Goal: Information Seeking & Learning: Learn about a topic

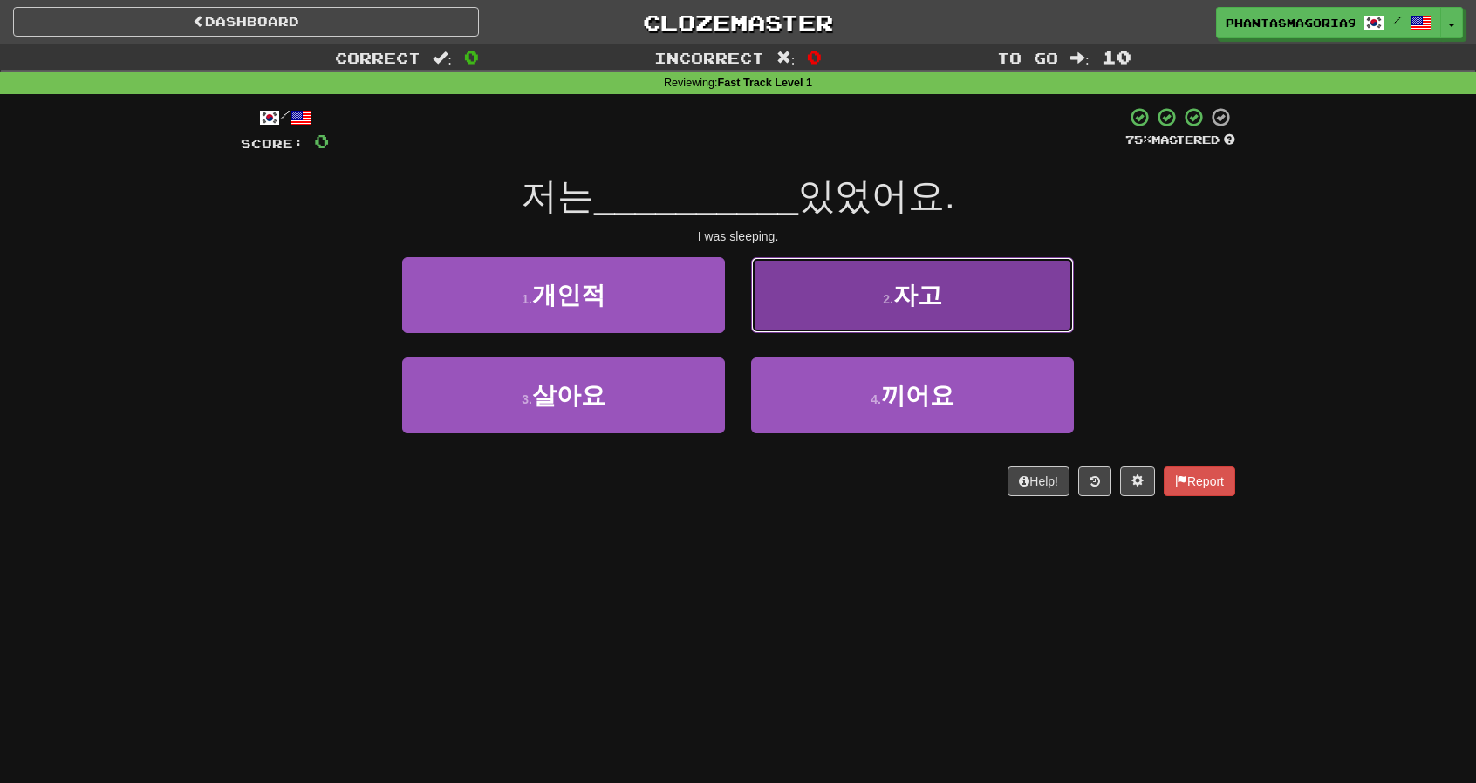
click at [858, 330] on button "2 . 자고" at bounding box center [912, 295] width 323 height 76
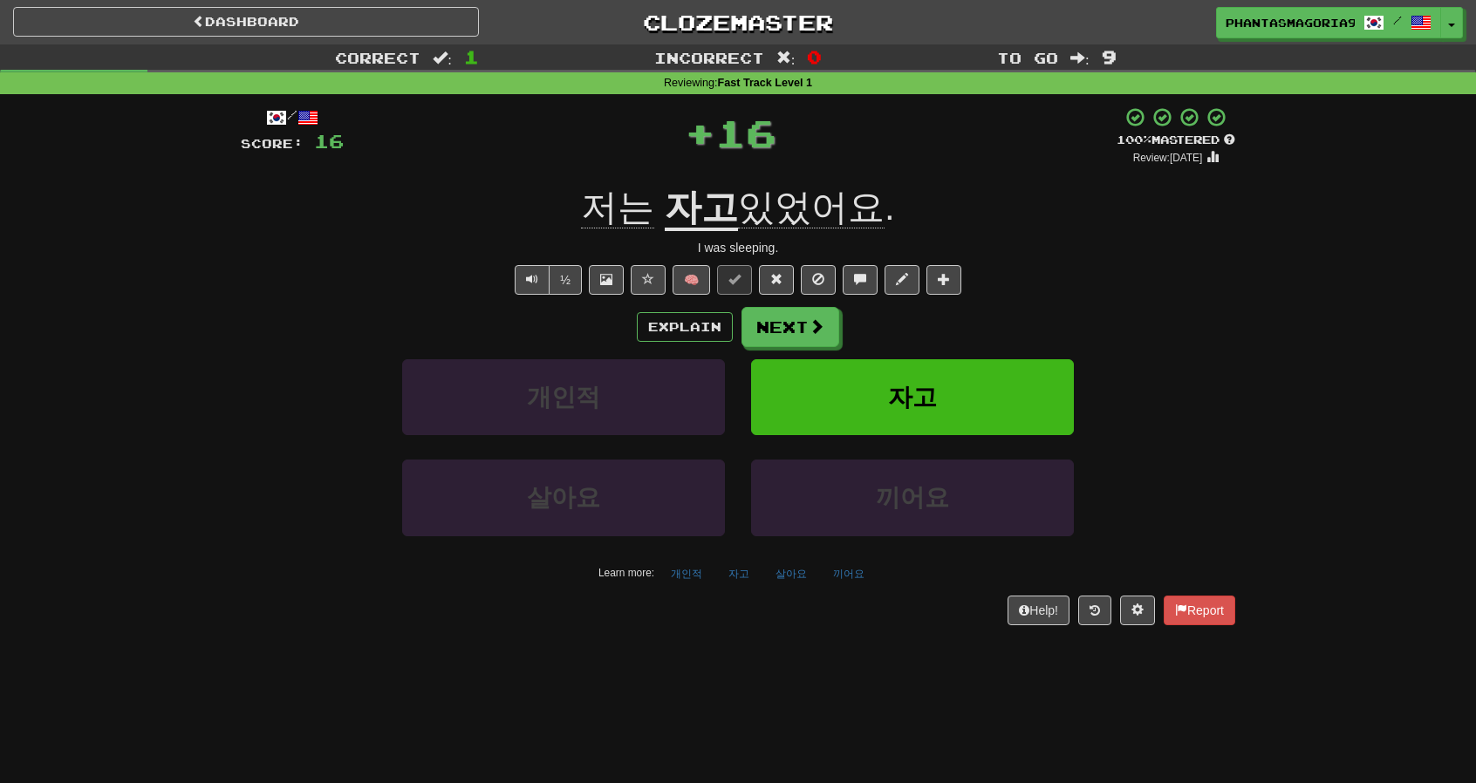
click at [803, 346] on div "Explain Next 개인적 자고 살아요 끼어요 Learn more: 개인적 자고 살아요 끼어요" at bounding box center [738, 447] width 994 height 280
click at [789, 328] on button "Next" at bounding box center [791, 328] width 98 height 40
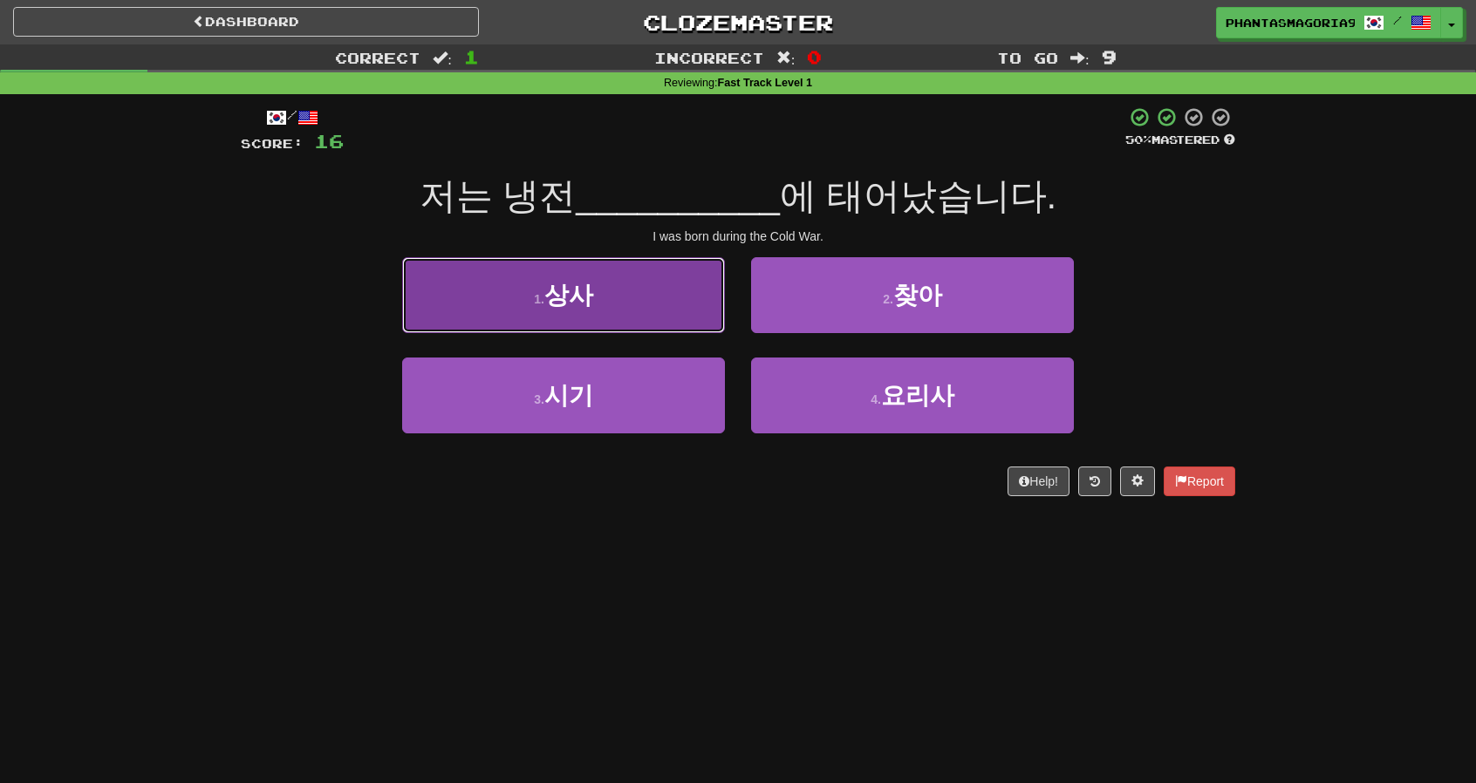
click at [692, 325] on button "1 . 상사" at bounding box center [563, 295] width 323 height 76
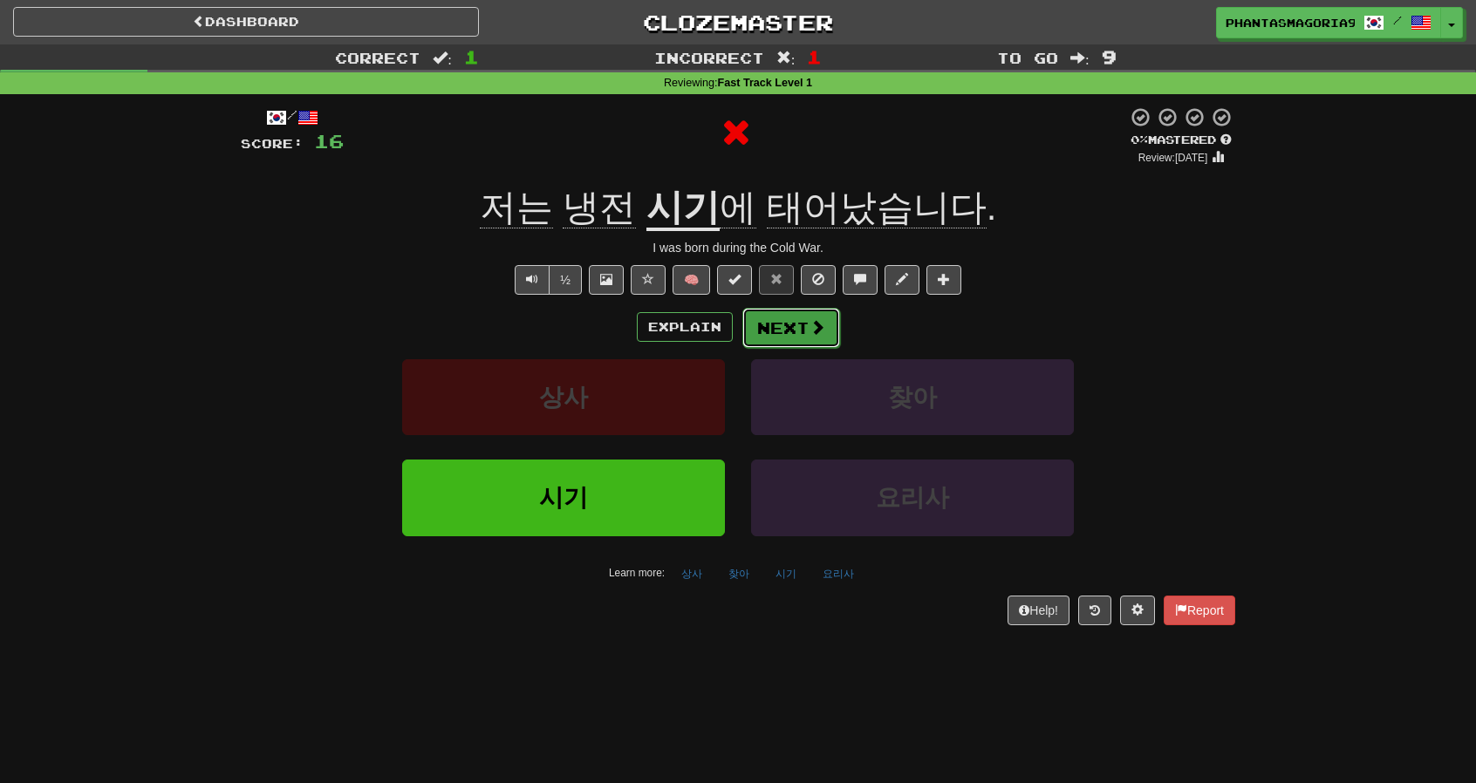
click at [800, 320] on button "Next" at bounding box center [791, 328] width 98 height 40
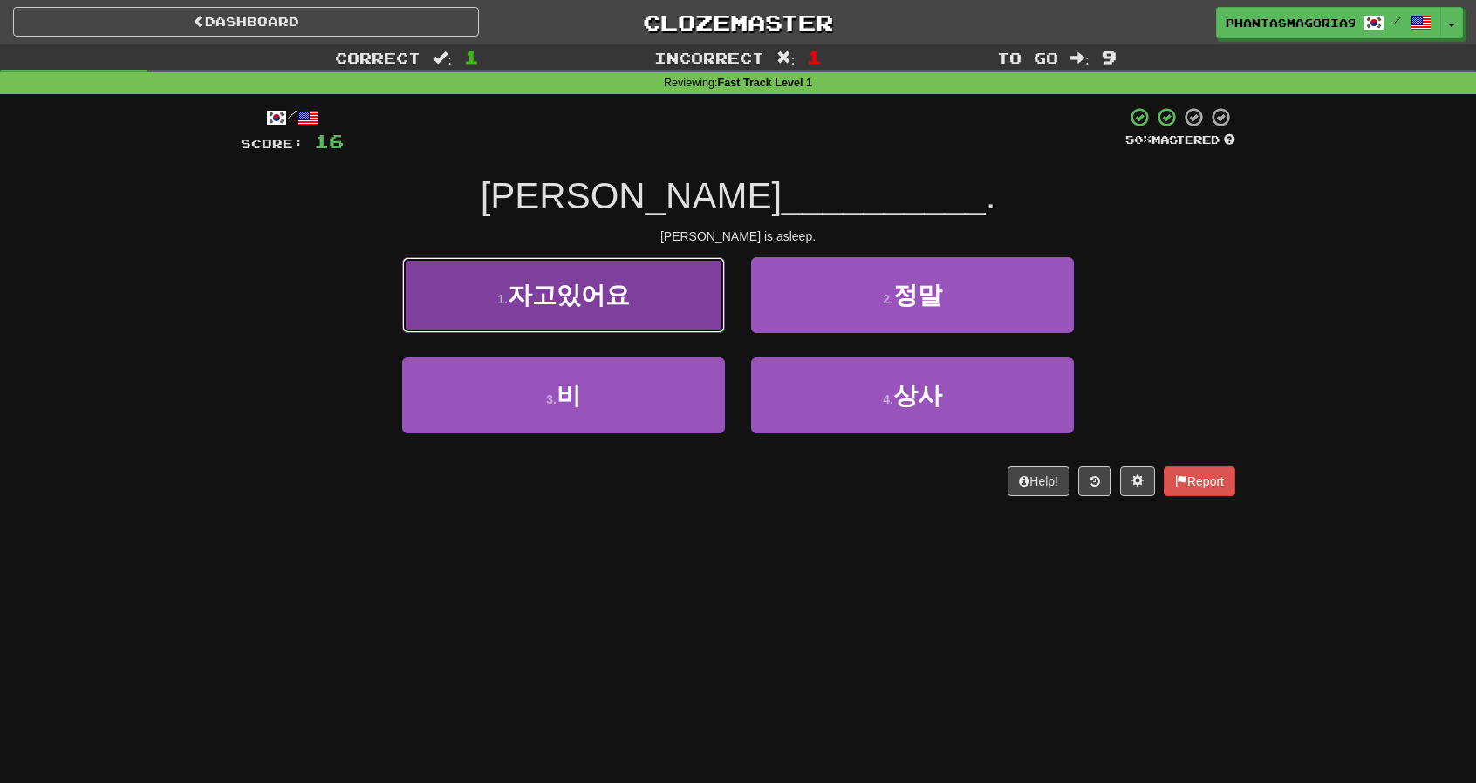
click at [661, 278] on button "1 . 자고있어요" at bounding box center [563, 295] width 323 height 76
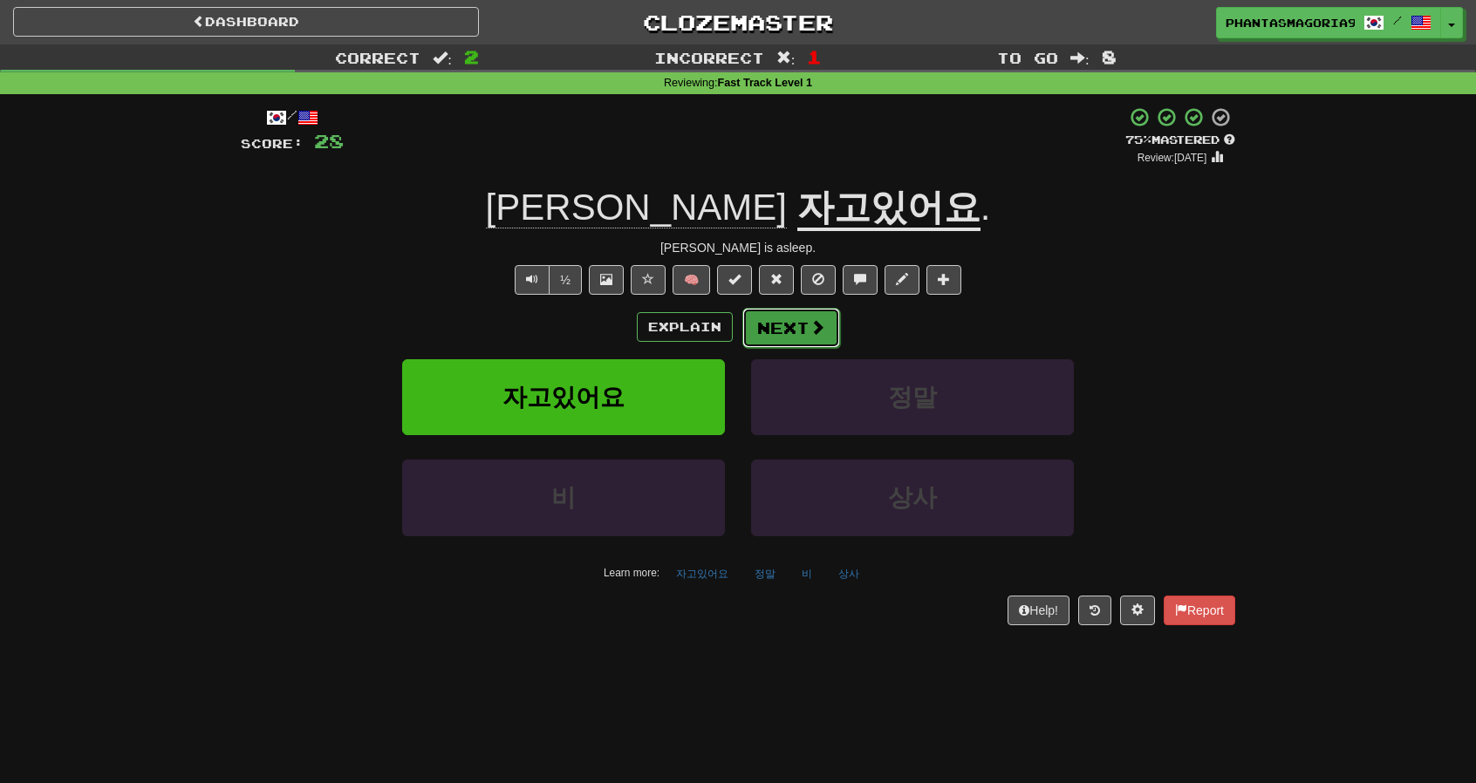
click at [797, 320] on button "Next" at bounding box center [791, 328] width 98 height 40
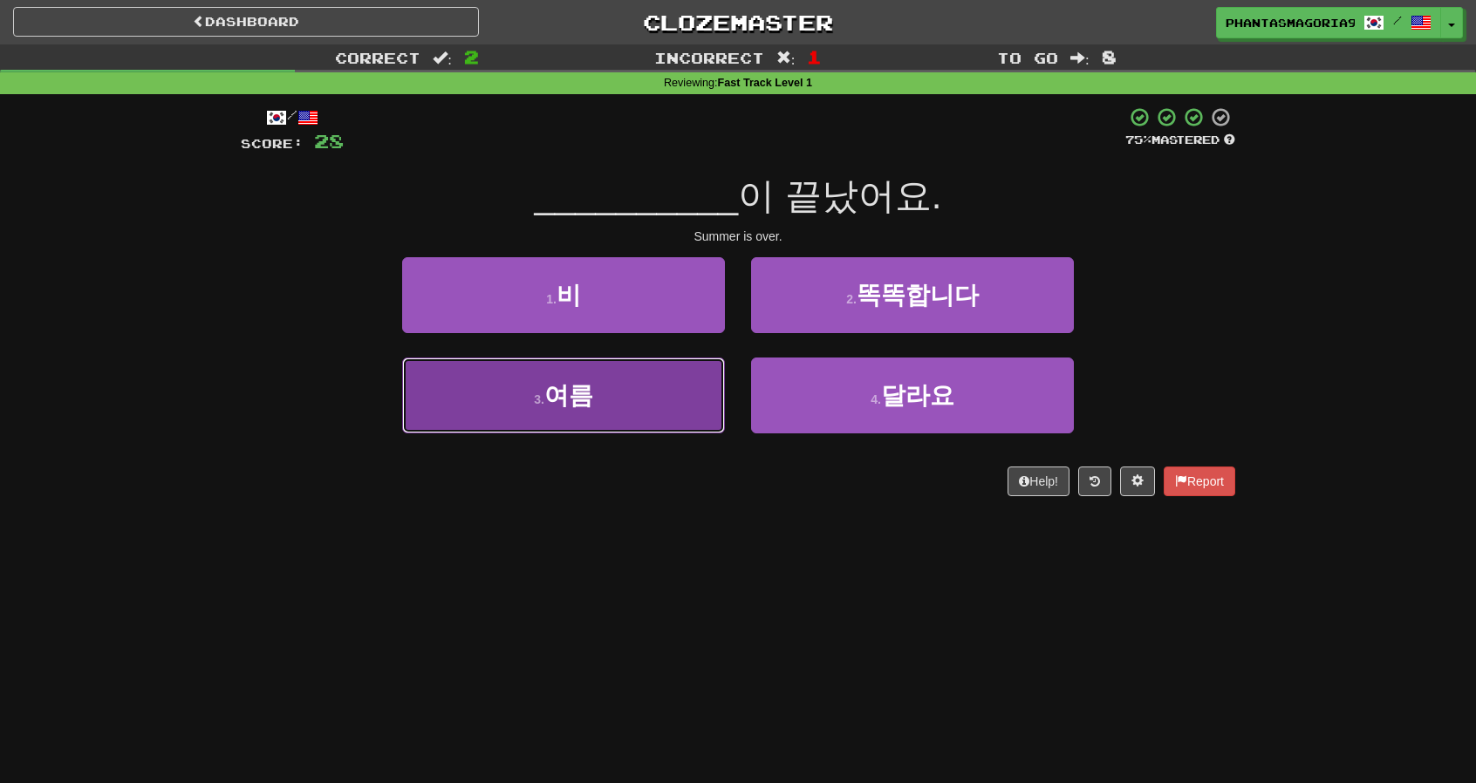
click at [644, 401] on button "3 . 여름" at bounding box center [563, 396] width 323 height 76
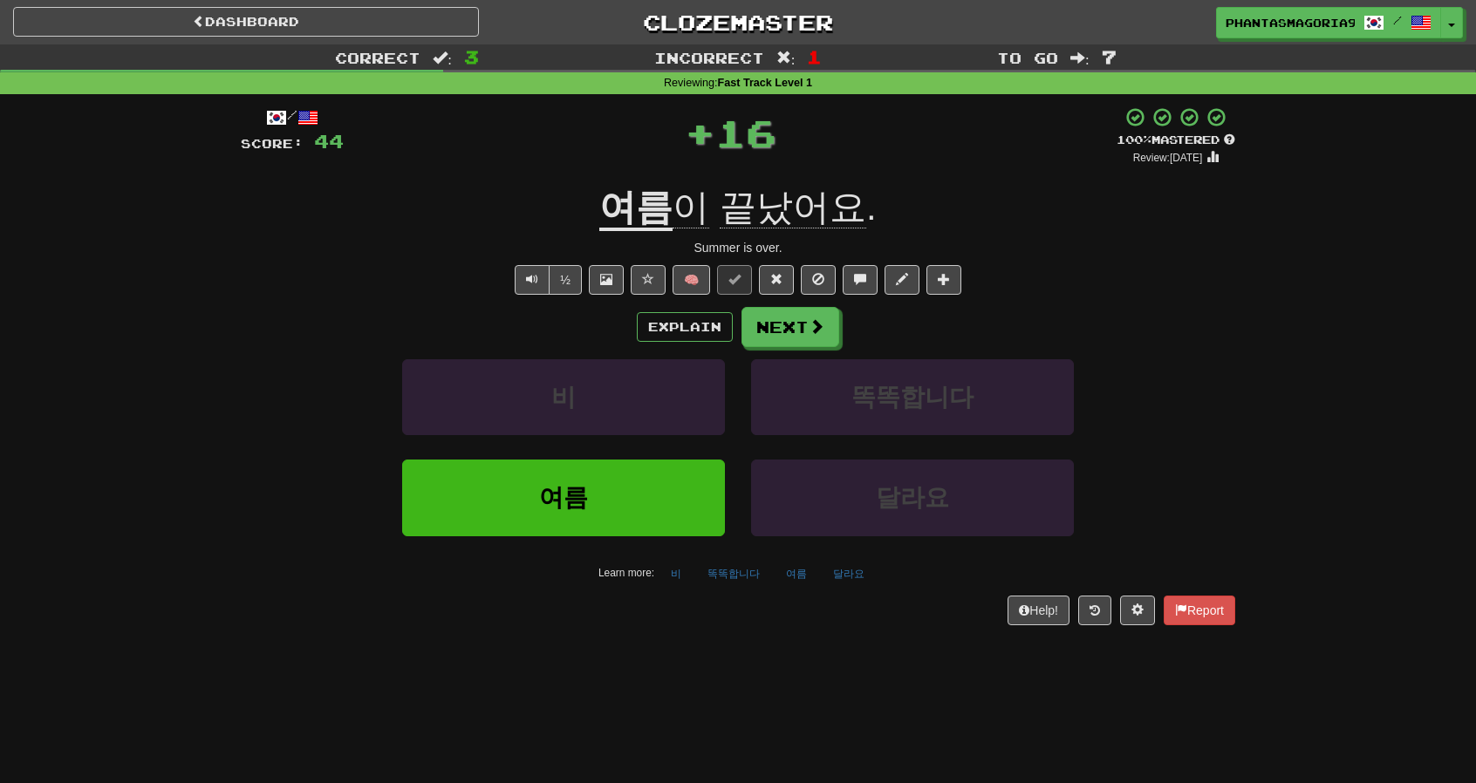
click at [781, 349] on div "Explain Next 비 똑똑합니다 여름 달라요 Learn more: 비 똑똑합니다 여름 달라요" at bounding box center [738, 447] width 994 height 280
click at [783, 339] on button "Next" at bounding box center [791, 328] width 98 height 40
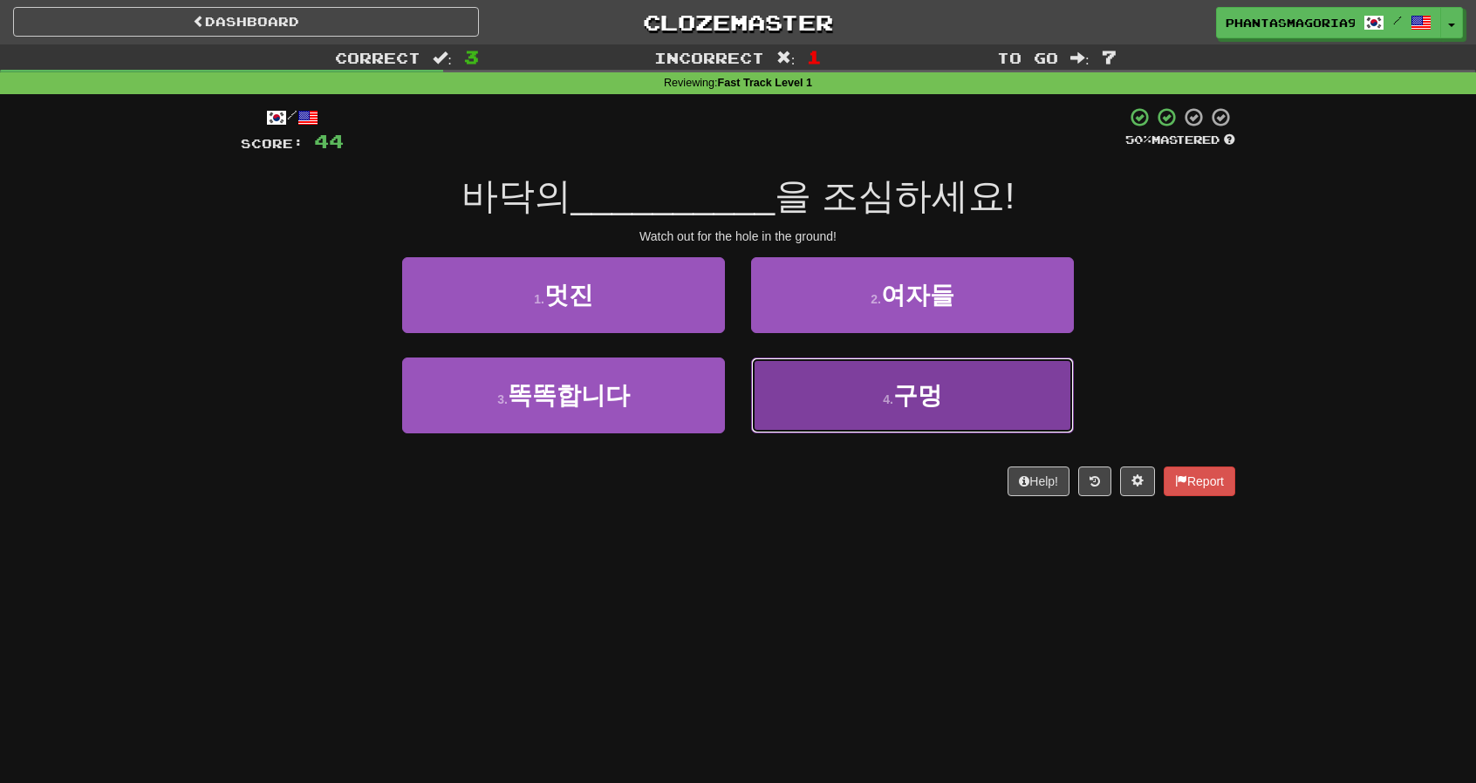
click at [813, 389] on button "4 . 구멍" at bounding box center [912, 396] width 323 height 76
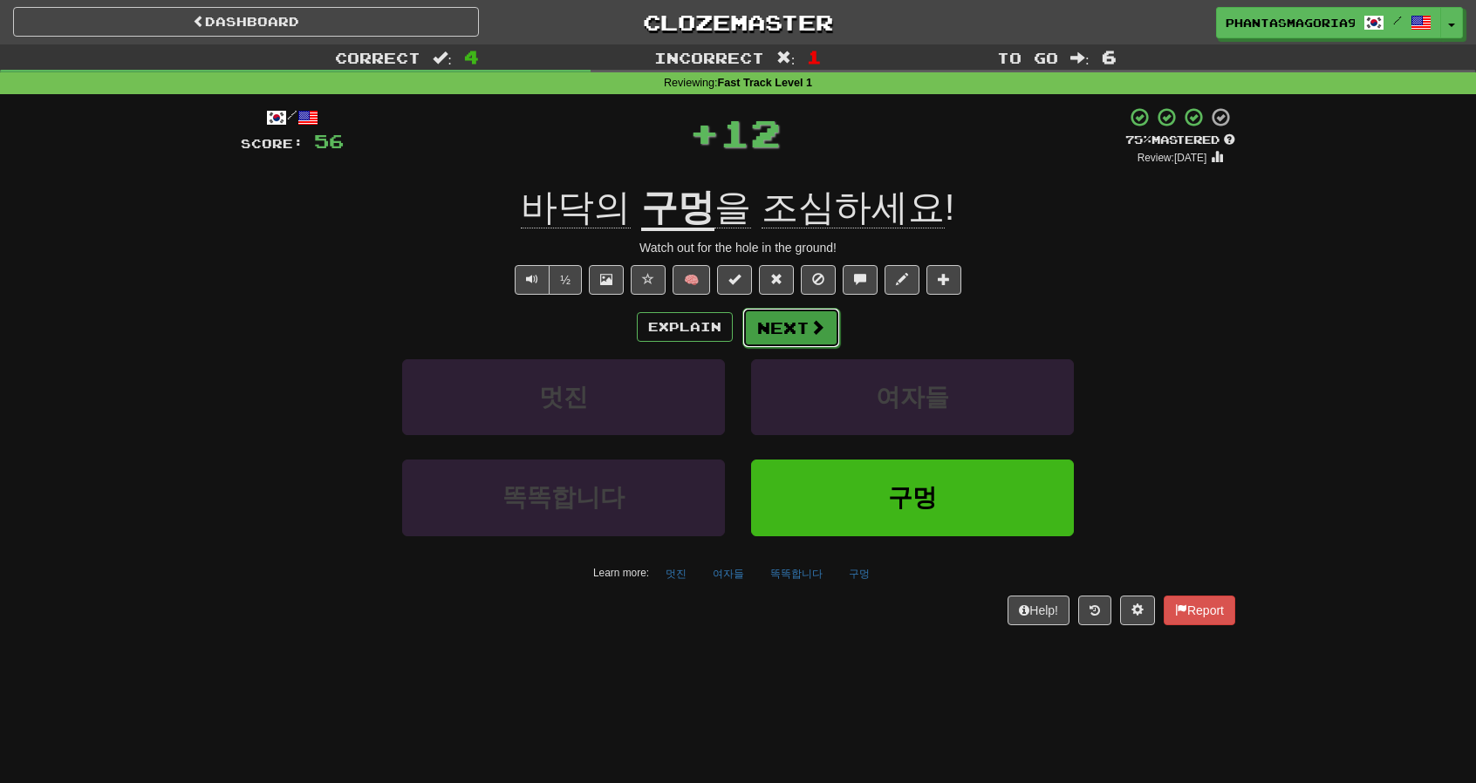
click at [808, 337] on button "Next" at bounding box center [791, 328] width 98 height 40
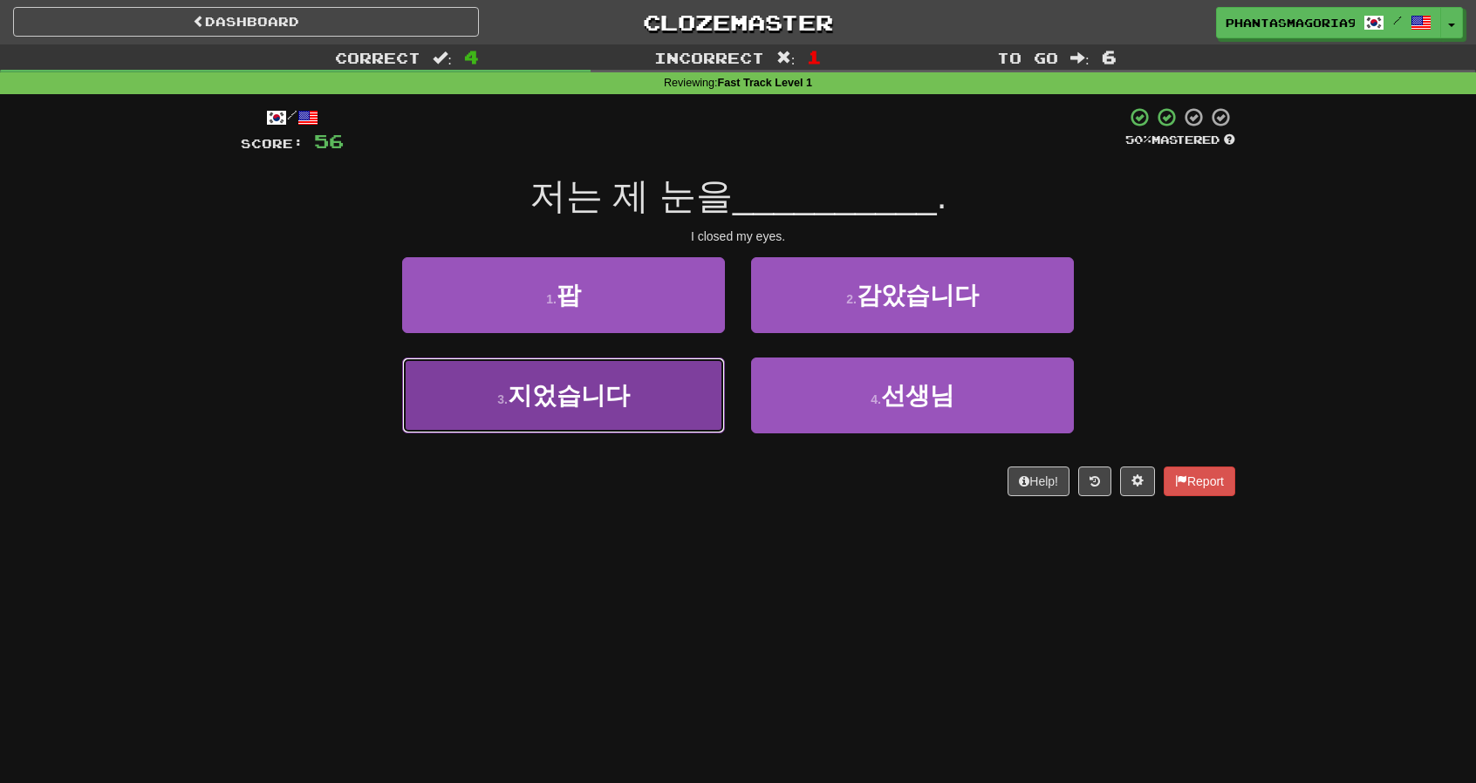
click at [655, 386] on button "3 . 지었습니다" at bounding box center [563, 396] width 323 height 76
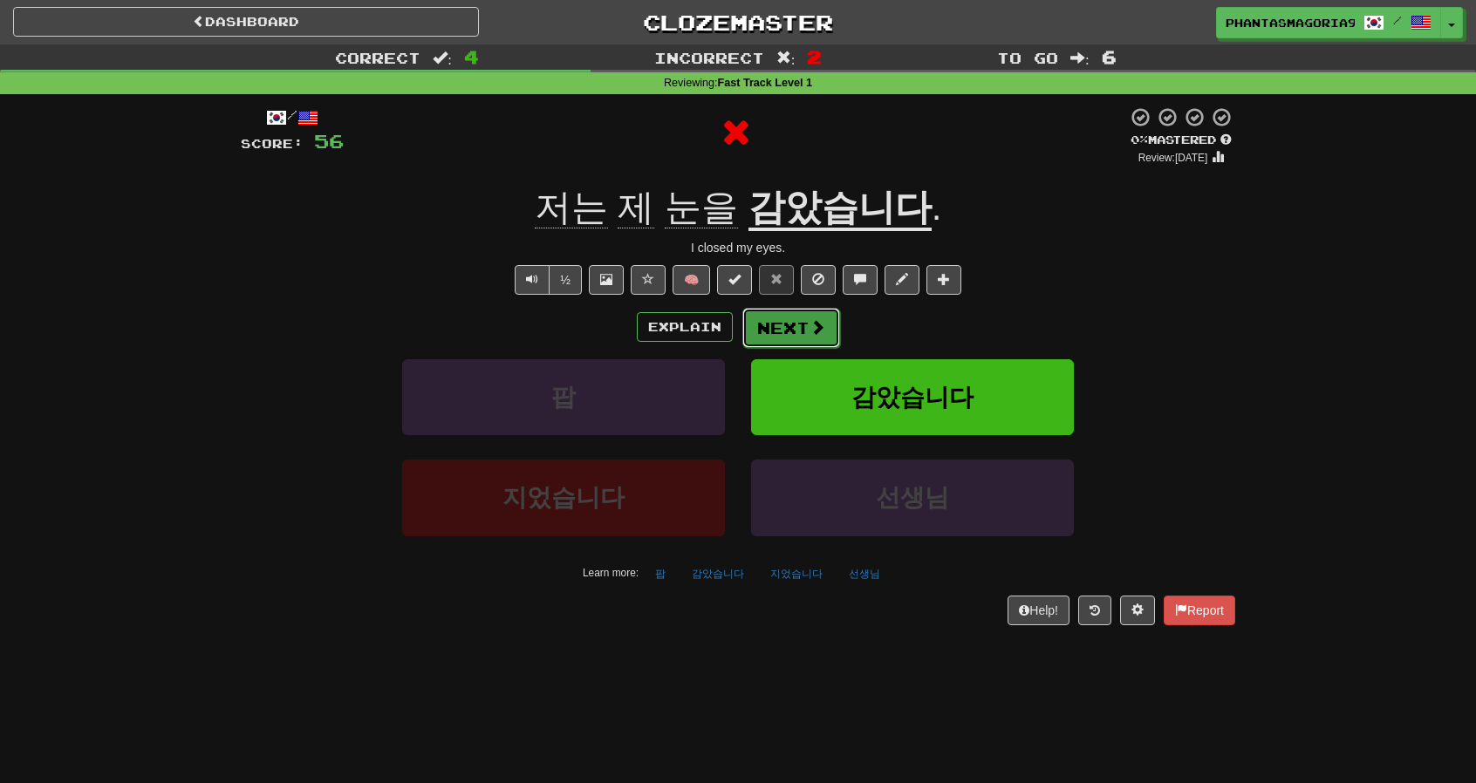
click at [816, 320] on span at bounding box center [817, 327] width 16 height 16
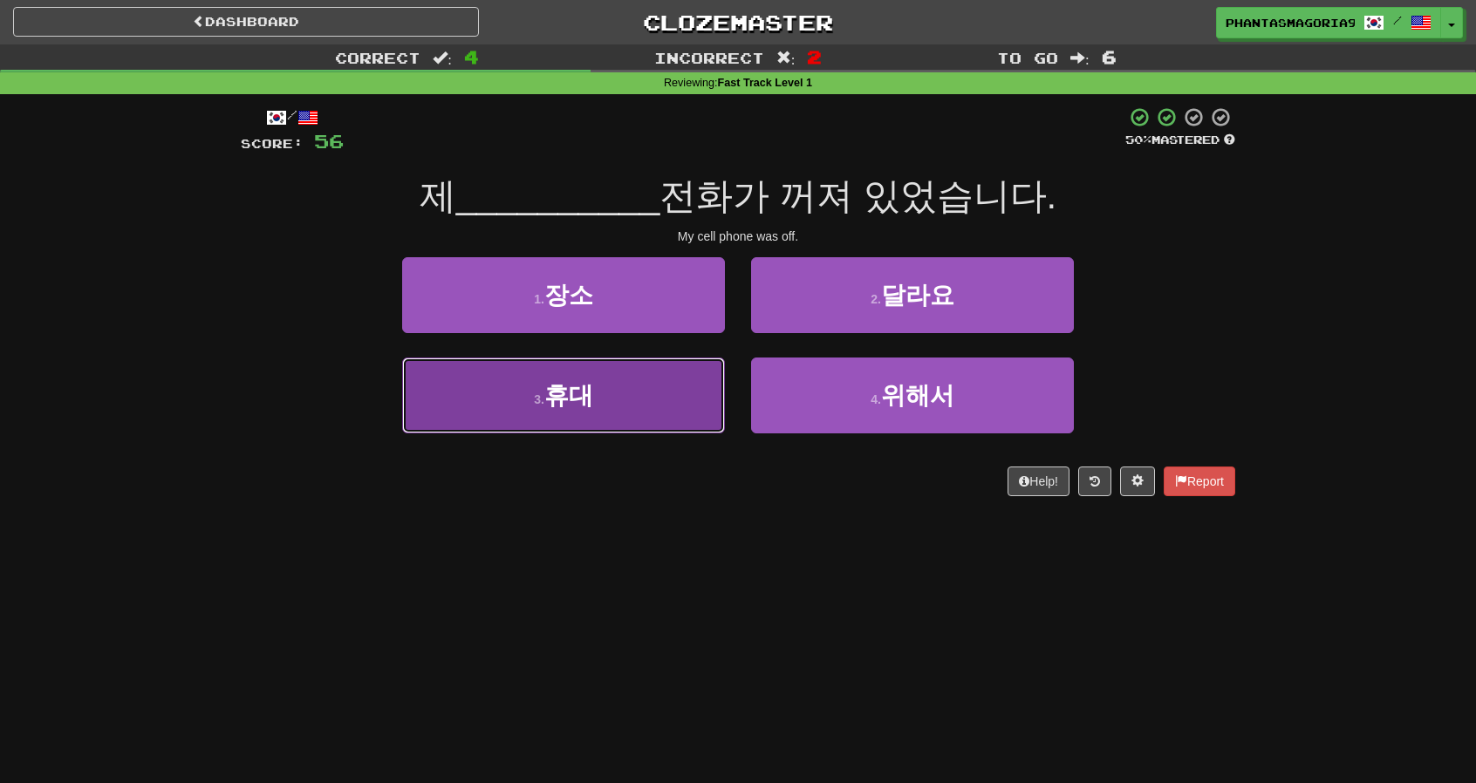
click at [577, 427] on button "3 . 휴대" at bounding box center [563, 396] width 323 height 76
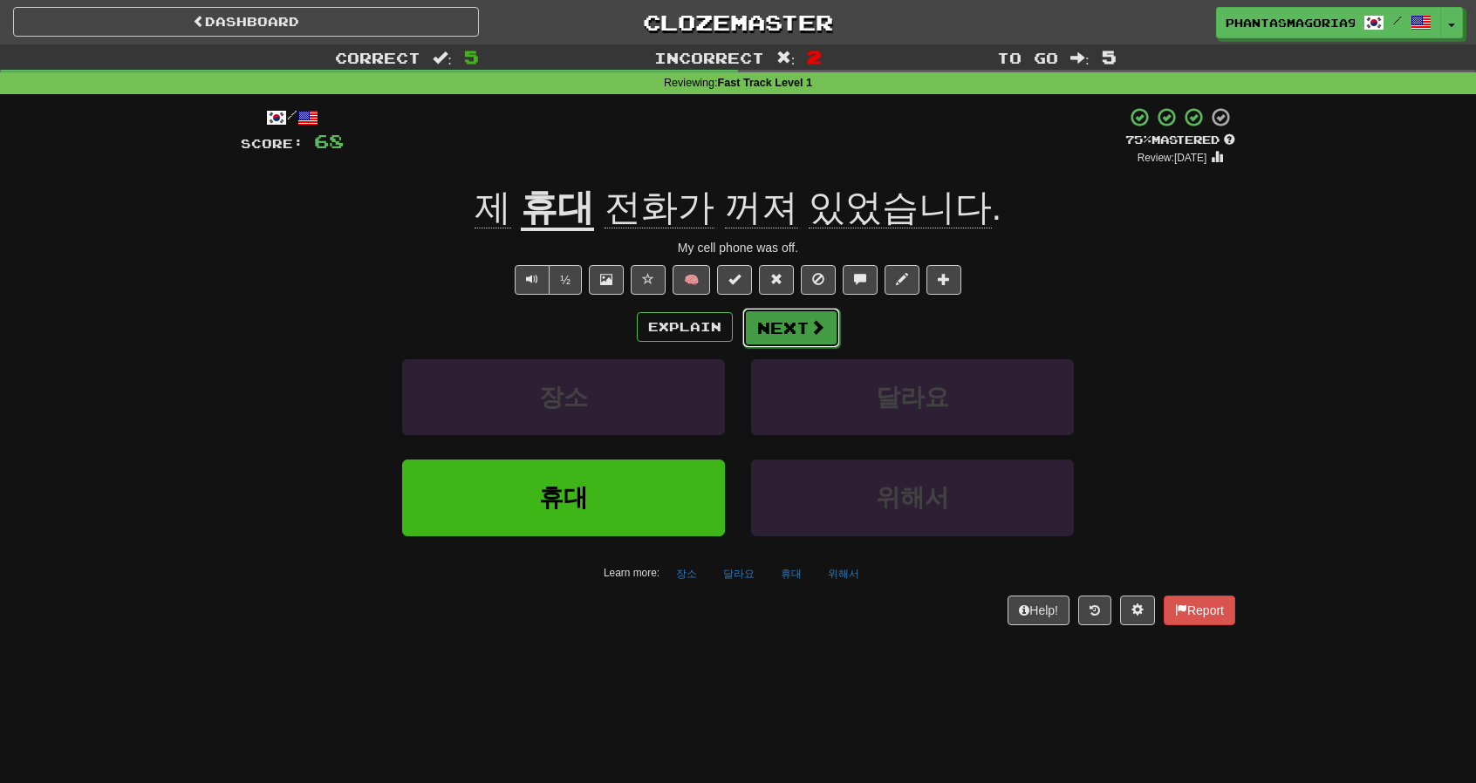
click at [816, 325] on span at bounding box center [817, 327] width 16 height 16
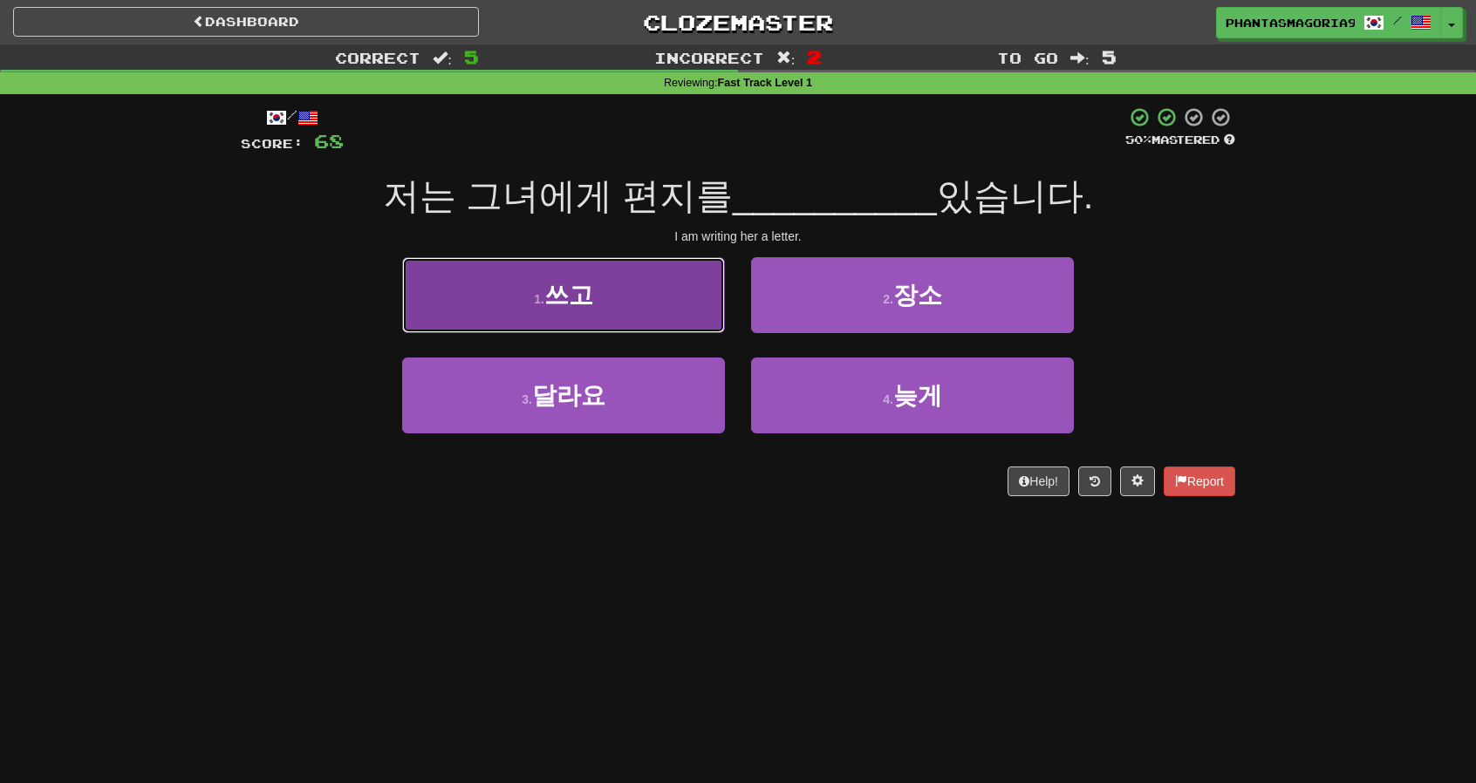
click at [665, 325] on button "1 . 쓰고" at bounding box center [563, 295] width 323 height 76
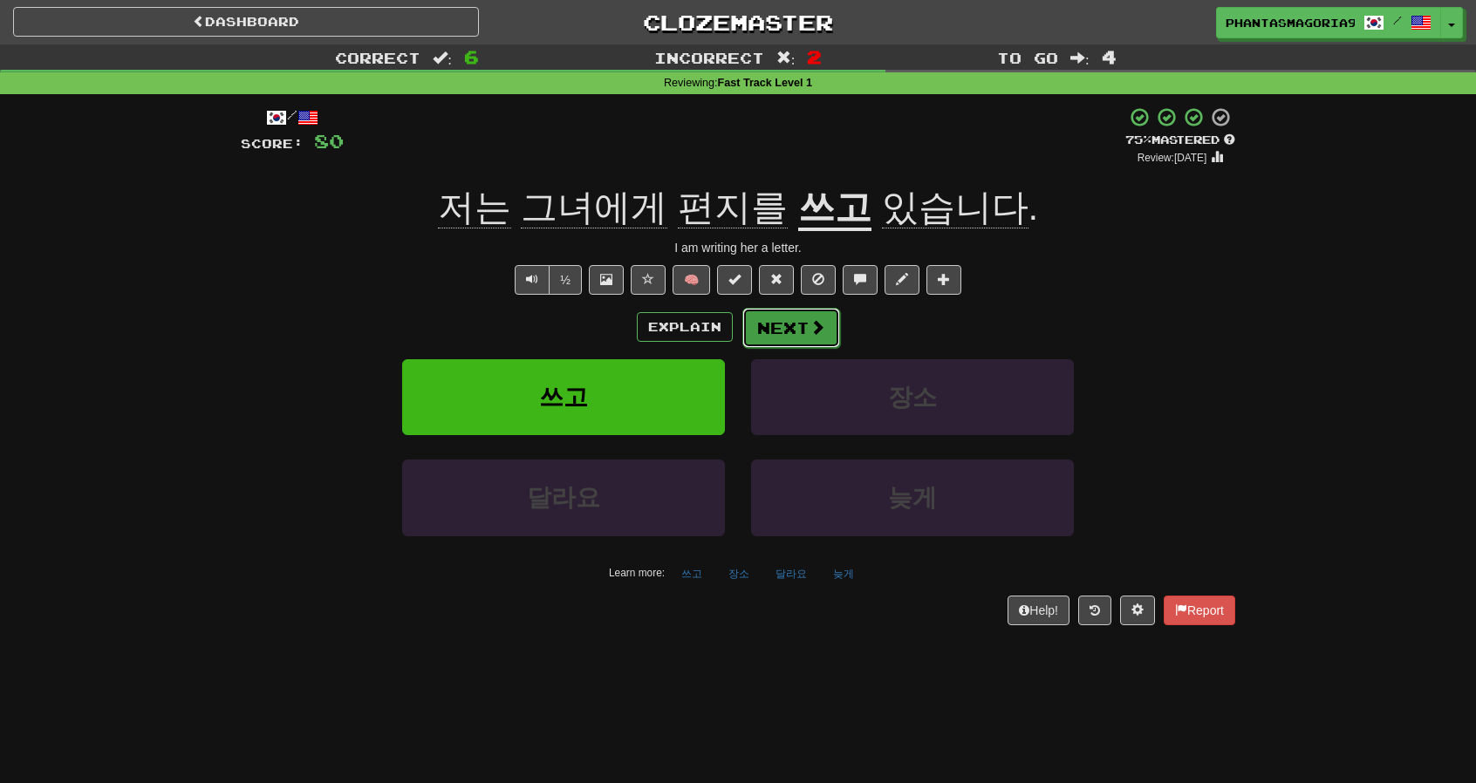
click at [765, 343] on button "Next" at bounding box center [791, 328] width 98 height 40
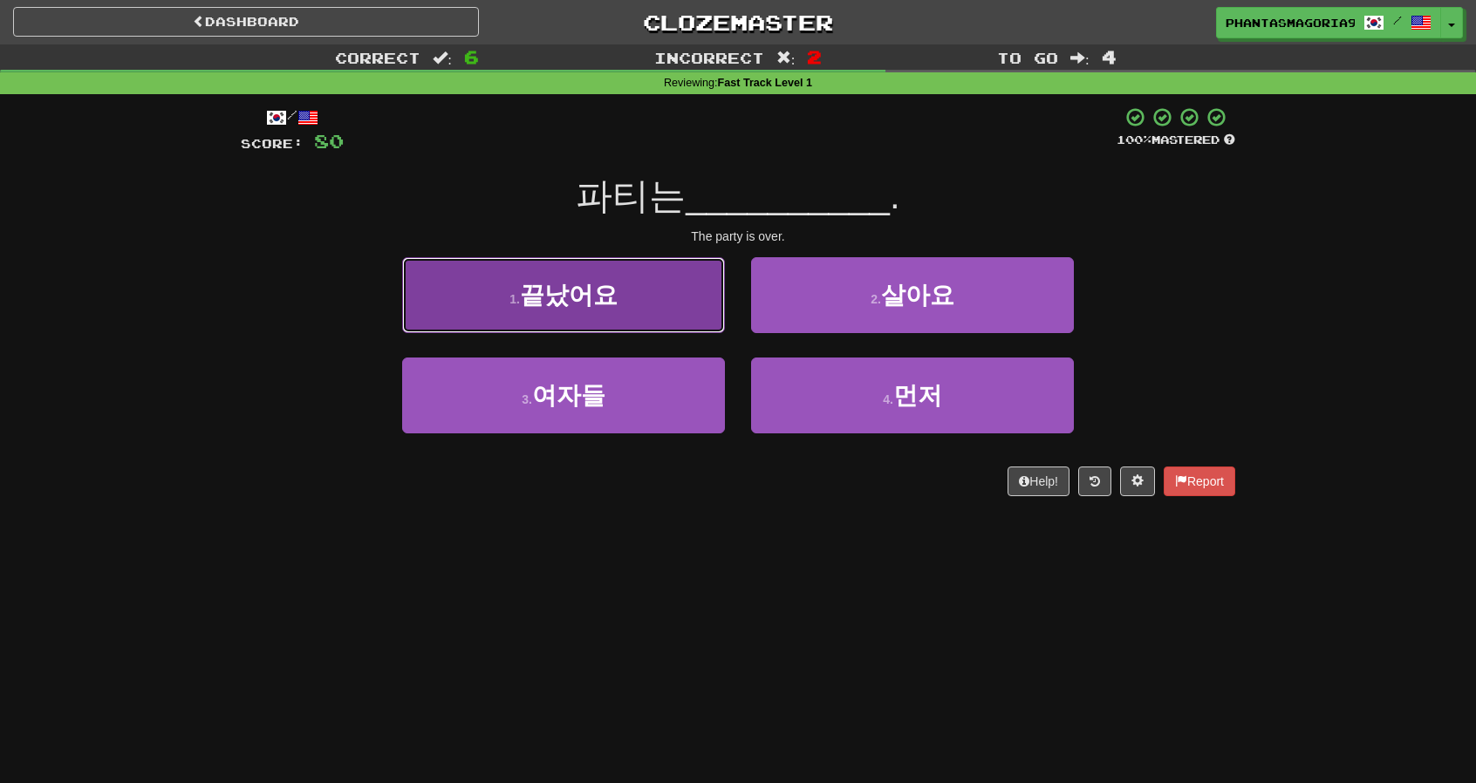
click at [684, 311] on button "1 . 끝났어요" at bounding box center [563, 295] width 323 height 76
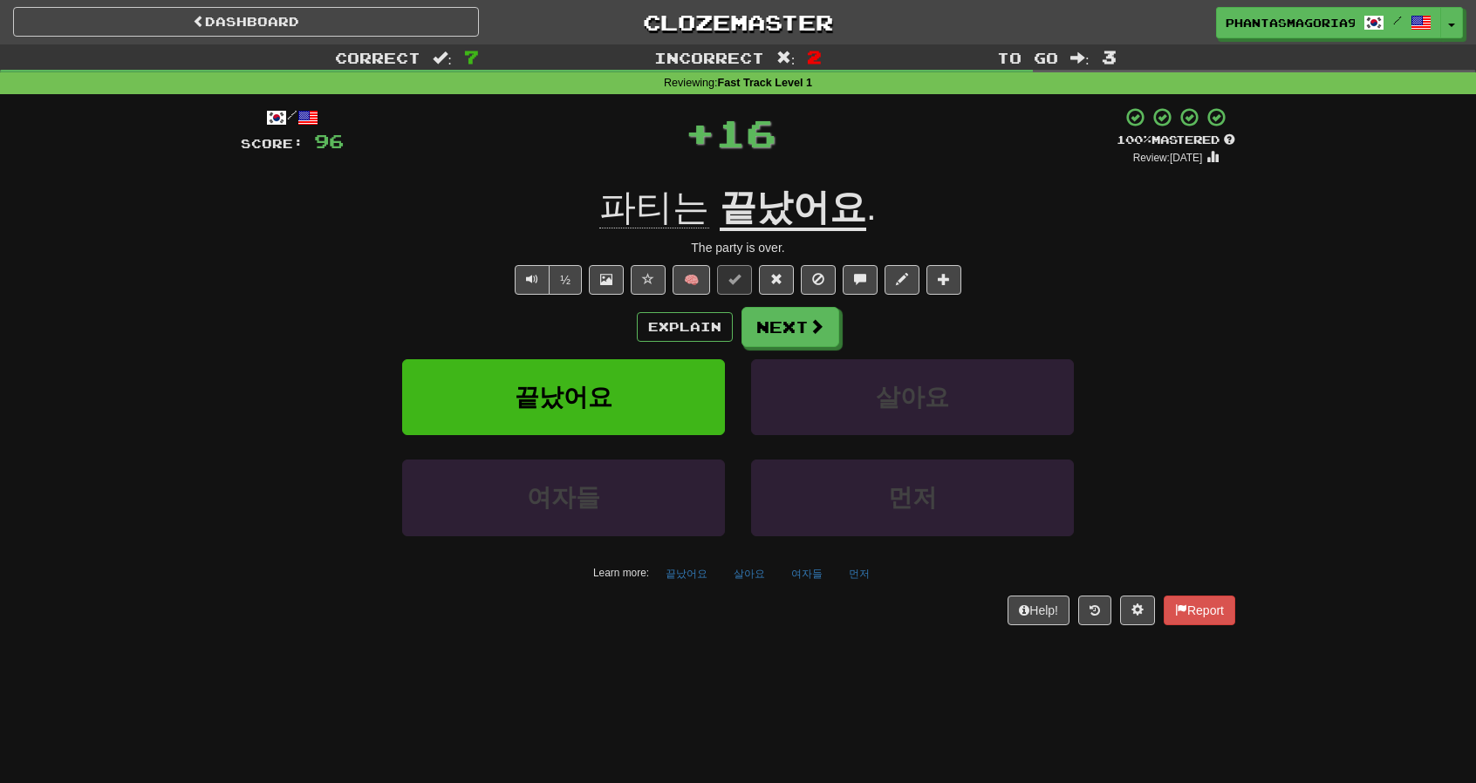
click at [803, 350] on div "Explain Next 끝났어요 살아요 여자들 먼저 Learn more: 끝났어요 살아요 여자들 먼저" at bounding box center [738, 447] width 994 height 280
click at [797, 339] on button "Next" at bounding box center [791, 328] width 98 height 40
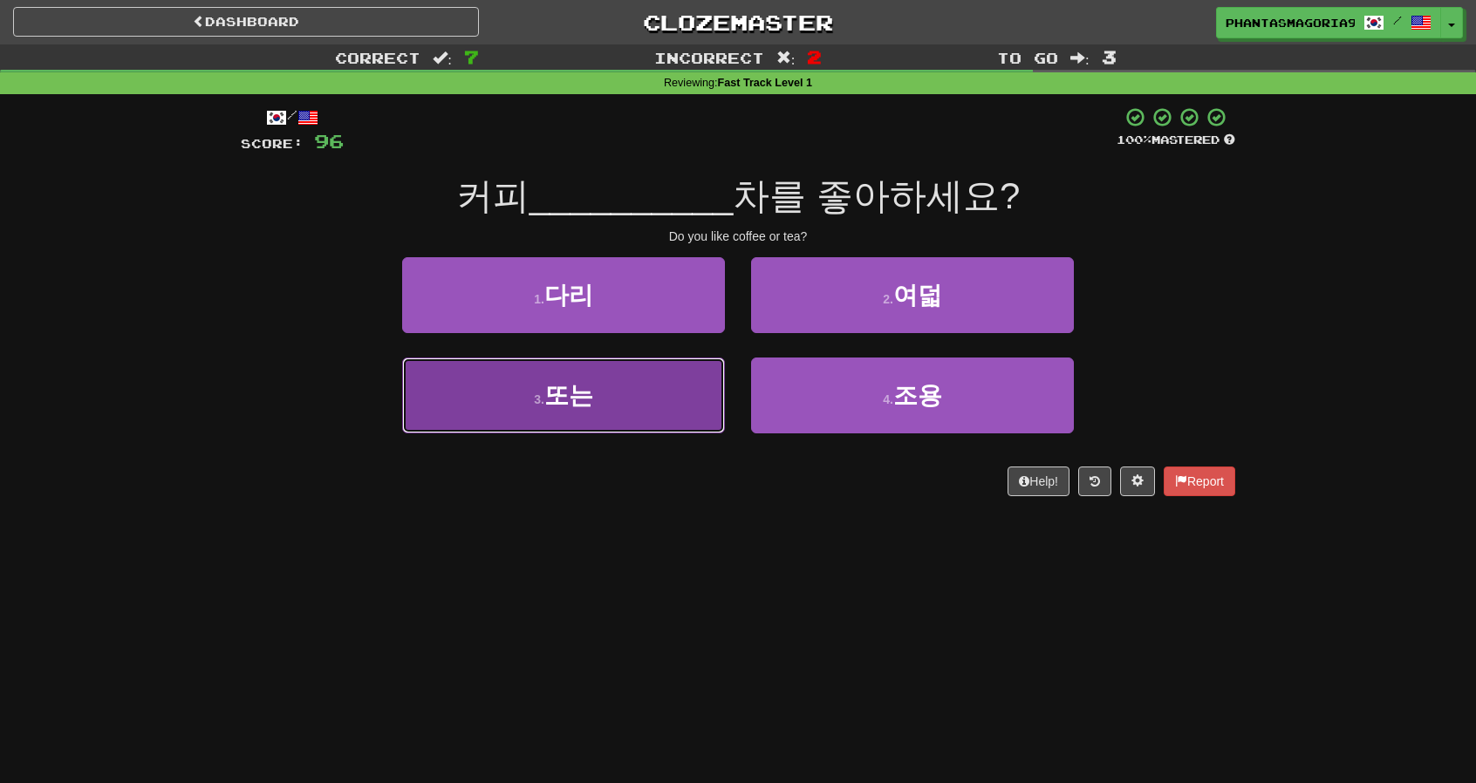
click at [701, 385] on button "3 . 또는" at bounding box center [563, 396] width 323 height 76
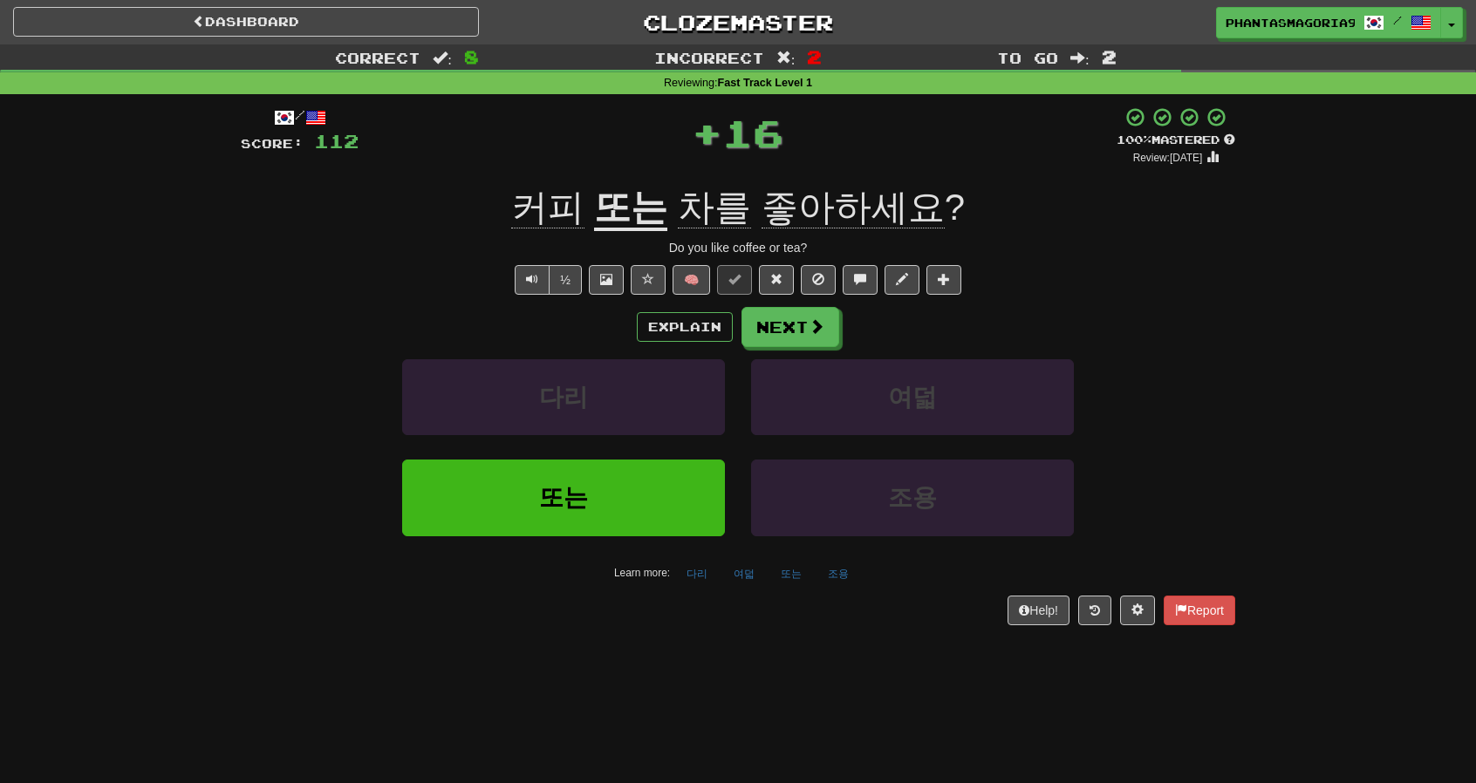
click at [775, 349] on div "Explain Next 다리 여덟 또는 조용 Learn more: 다리 여덟 또는 조용" at bounding box center [738, 447] width 994 height 280
click at [768, 341] on button "Next" at bounding box center [791, 328] width 98 height 40
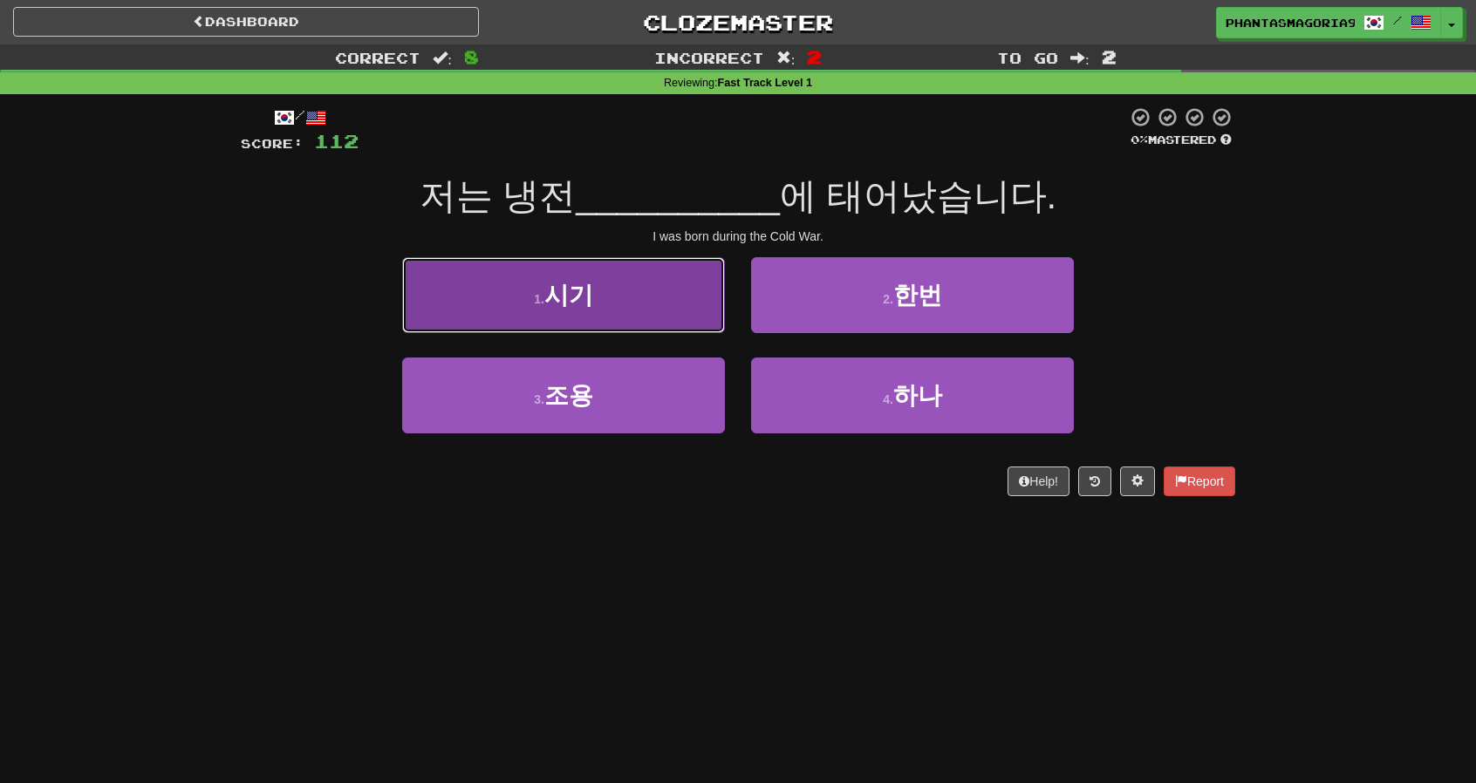
click at [682, 304] on button "1 . 시기" at bounding box center [563, 295] width 323 height 76
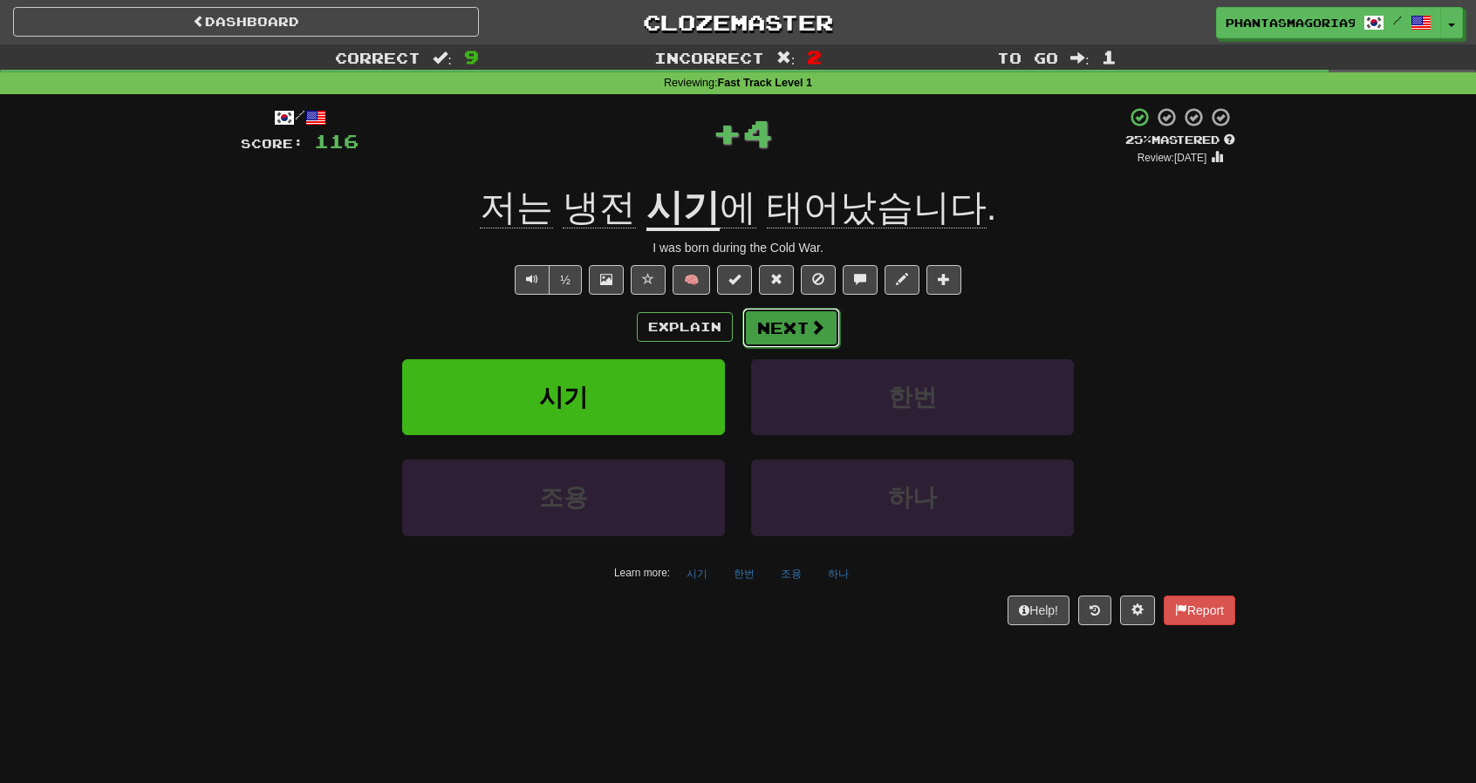
click at [792, 327] on button "Next" at bounding box center [791, 328] width 98 height 40
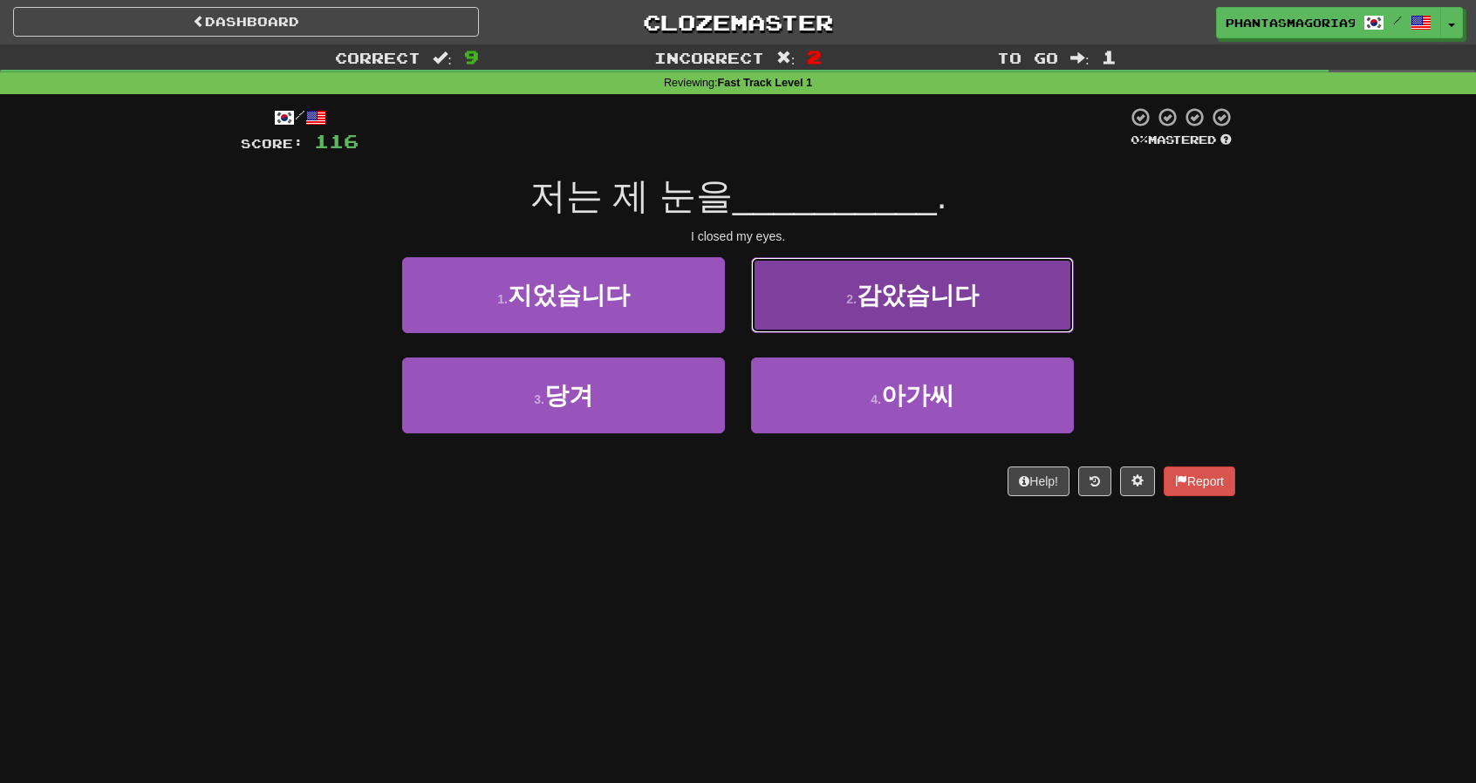
click at [814, 301] on button "2 . 감았습니다" at bounding box center [912, 295] width 323 height 76
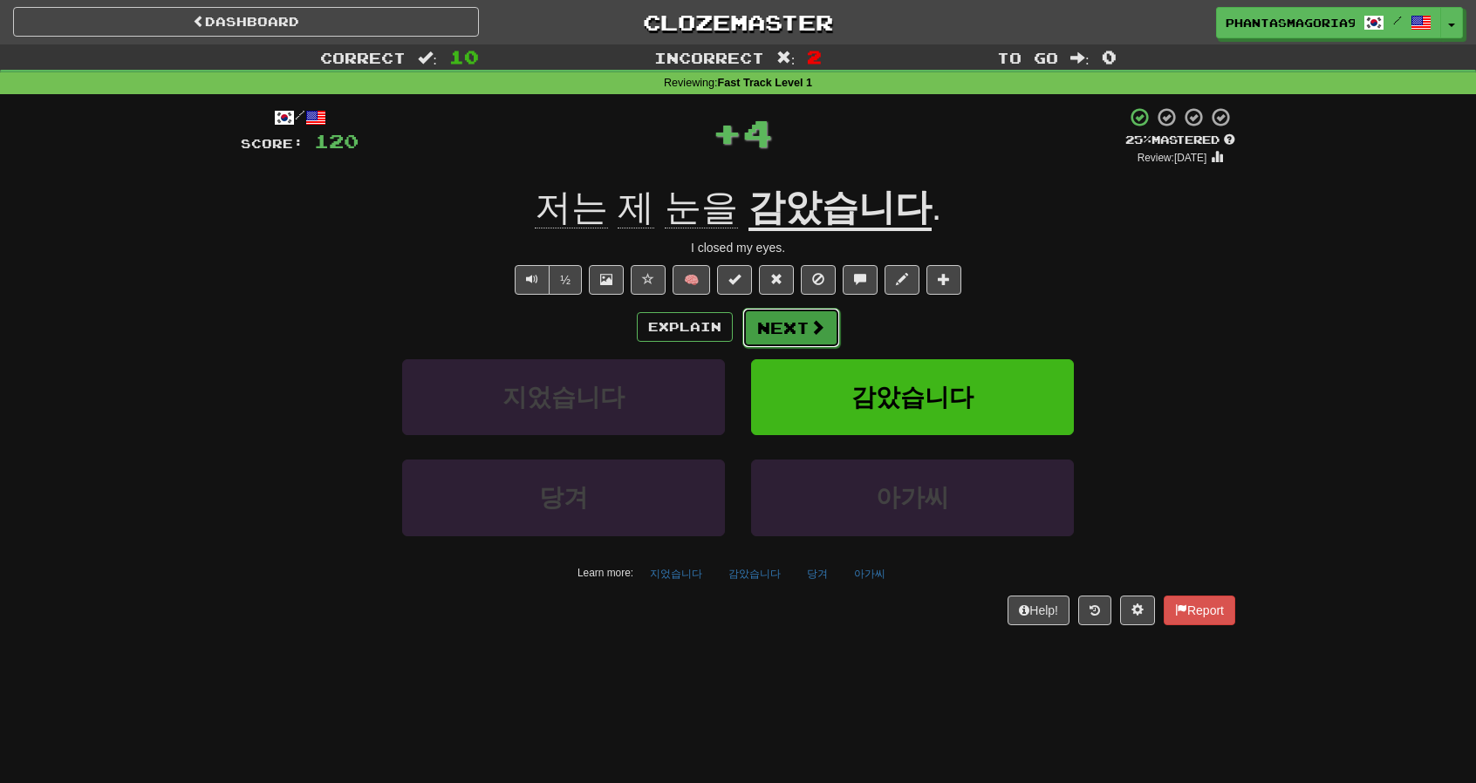
click at [793, 315] on button "Next" at bounding box center [791, 328] width 98 height 40
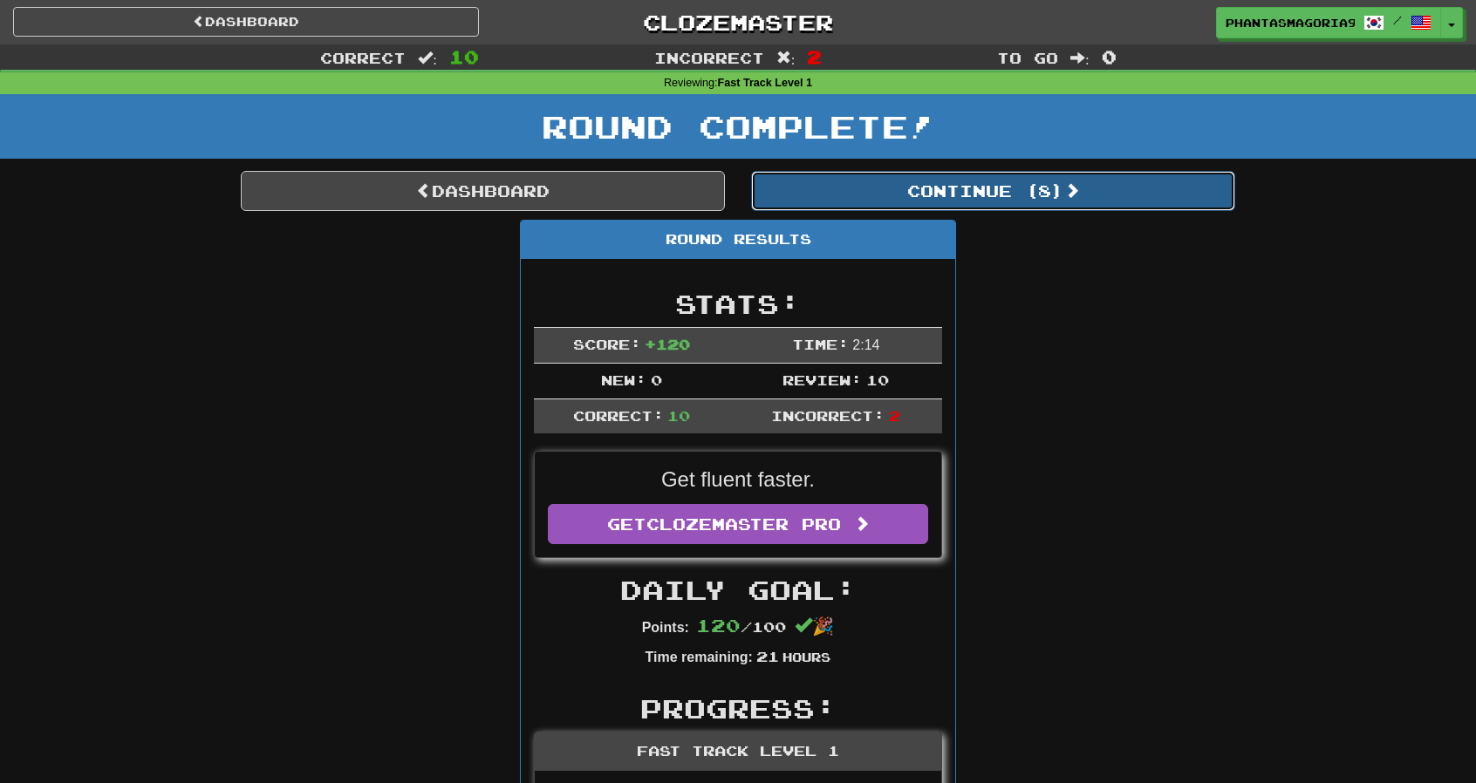
click at [869, 198] on button "Continue ( 8 )" at bounding box center [993, 191] width 484 height 40
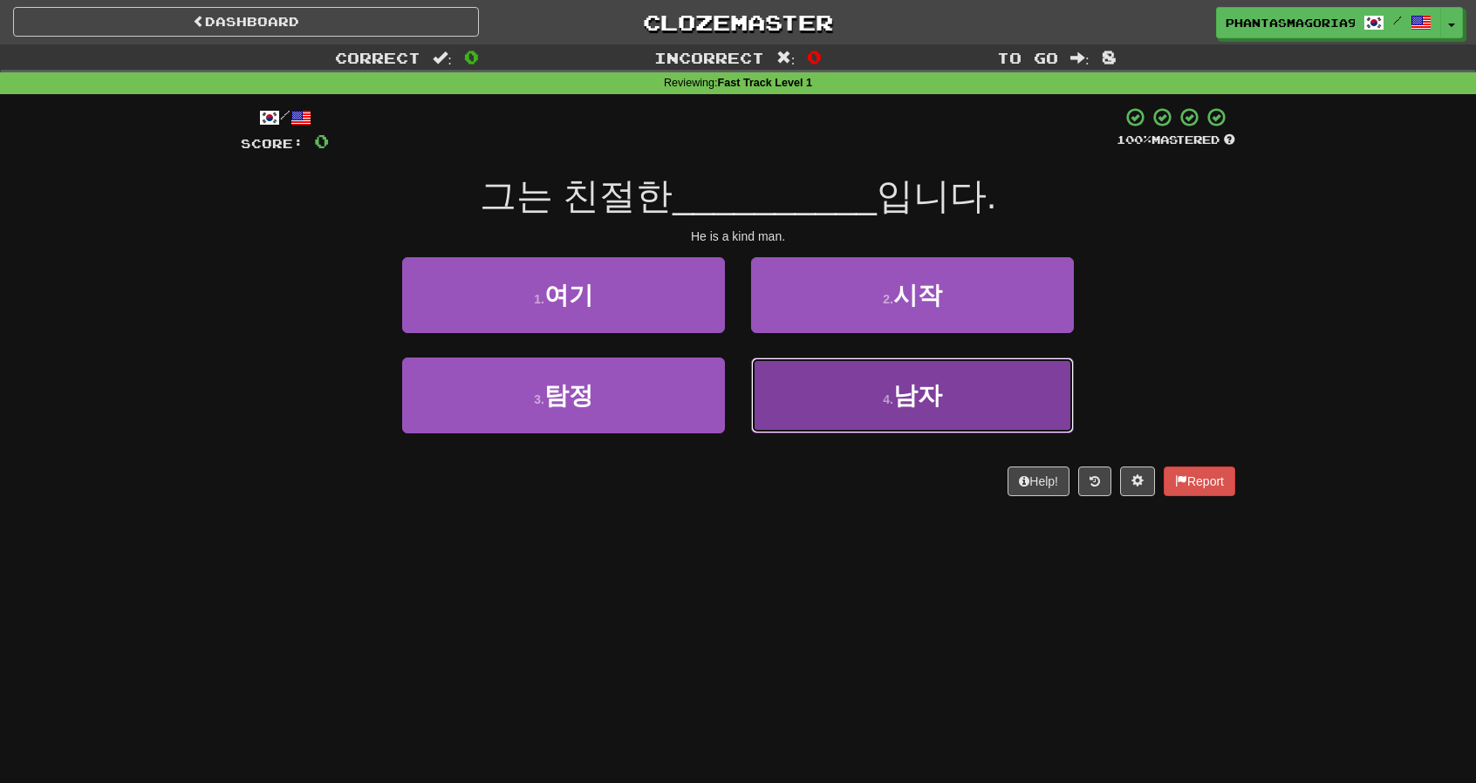
click at [822, 426] on button "4 . 남자" at bounding box center [912, 396] width 323 height 76
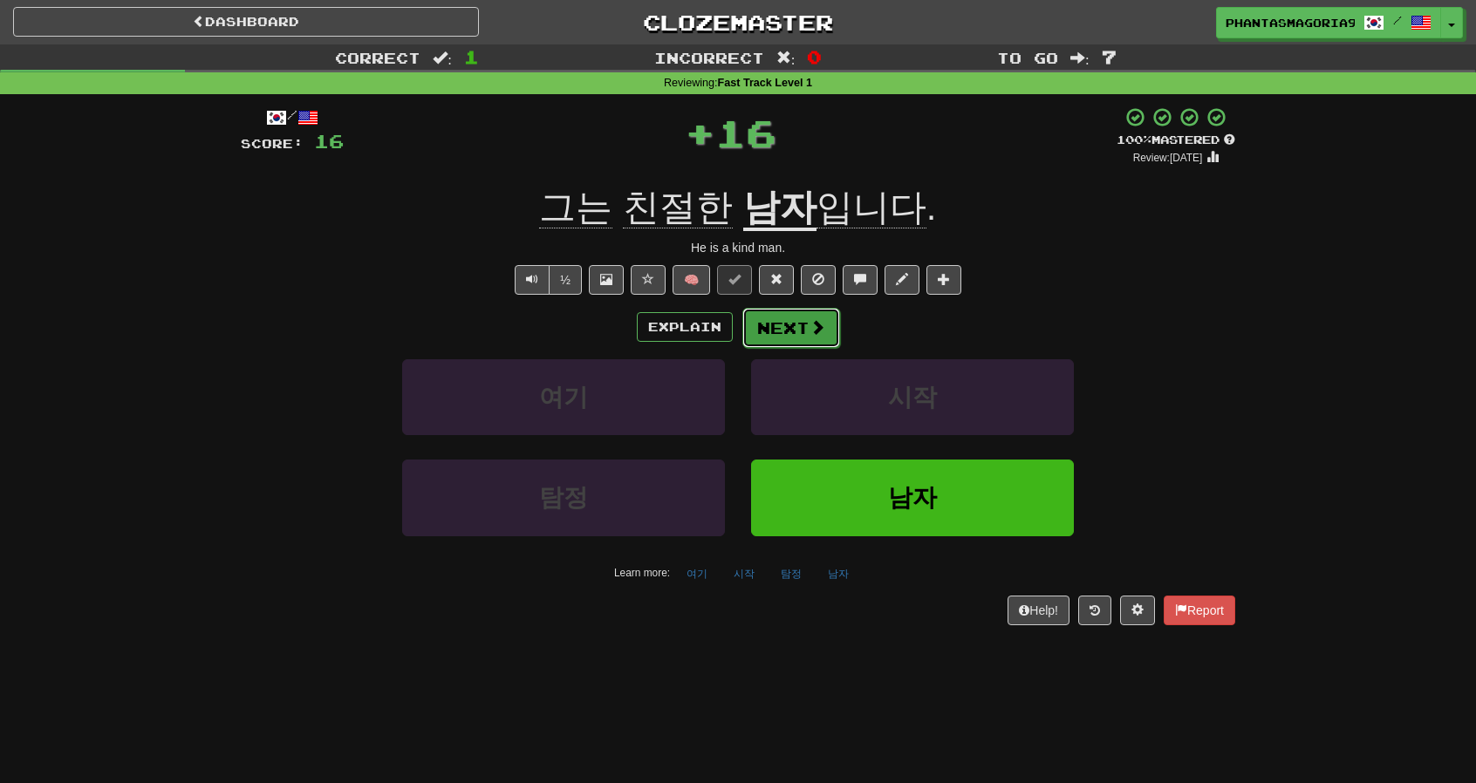
click at [815, 341] on button "Next" at bounding box center [791, 328] width 98 height 40
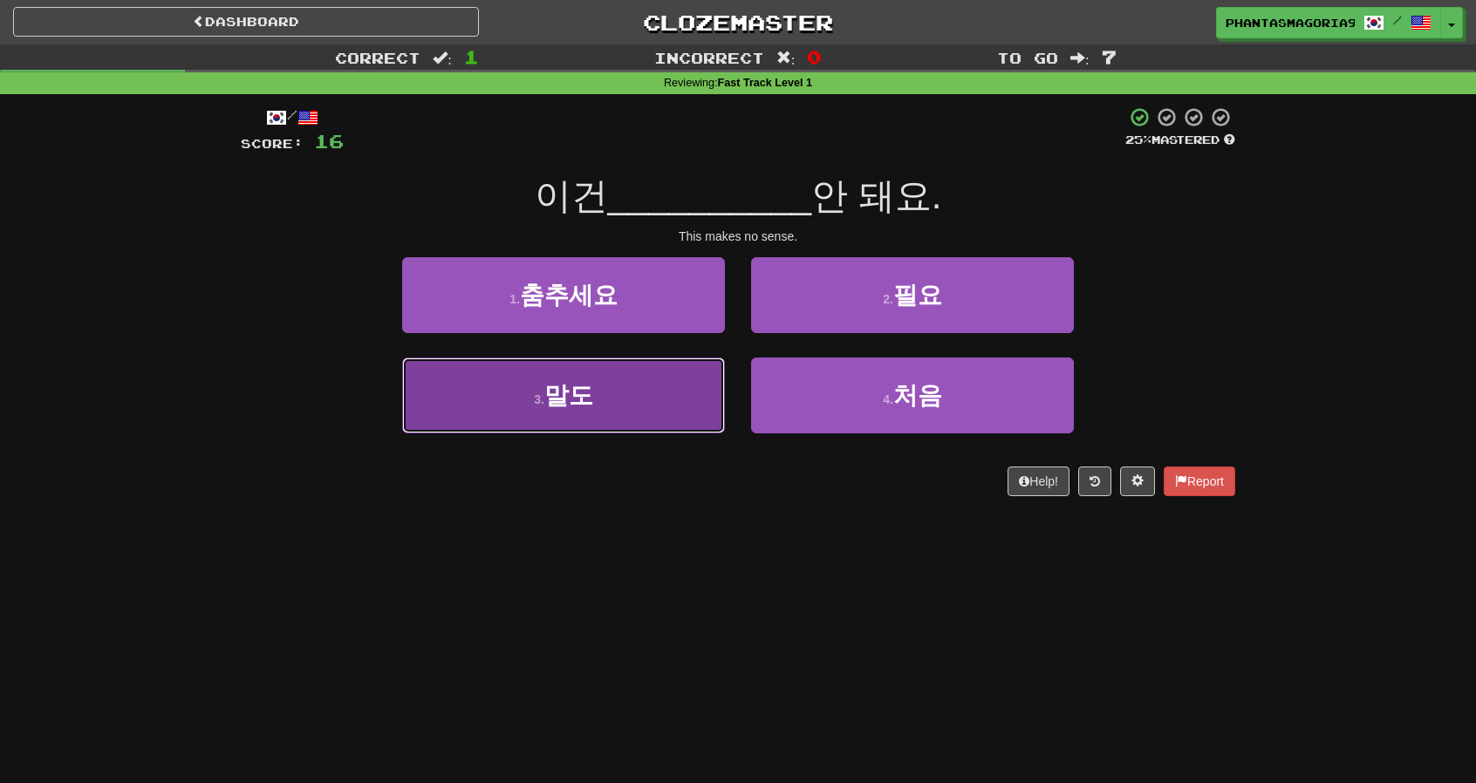
click at [706, 382] on button "3 . 말도" at bounding box center [563, 396] width 323 height 76
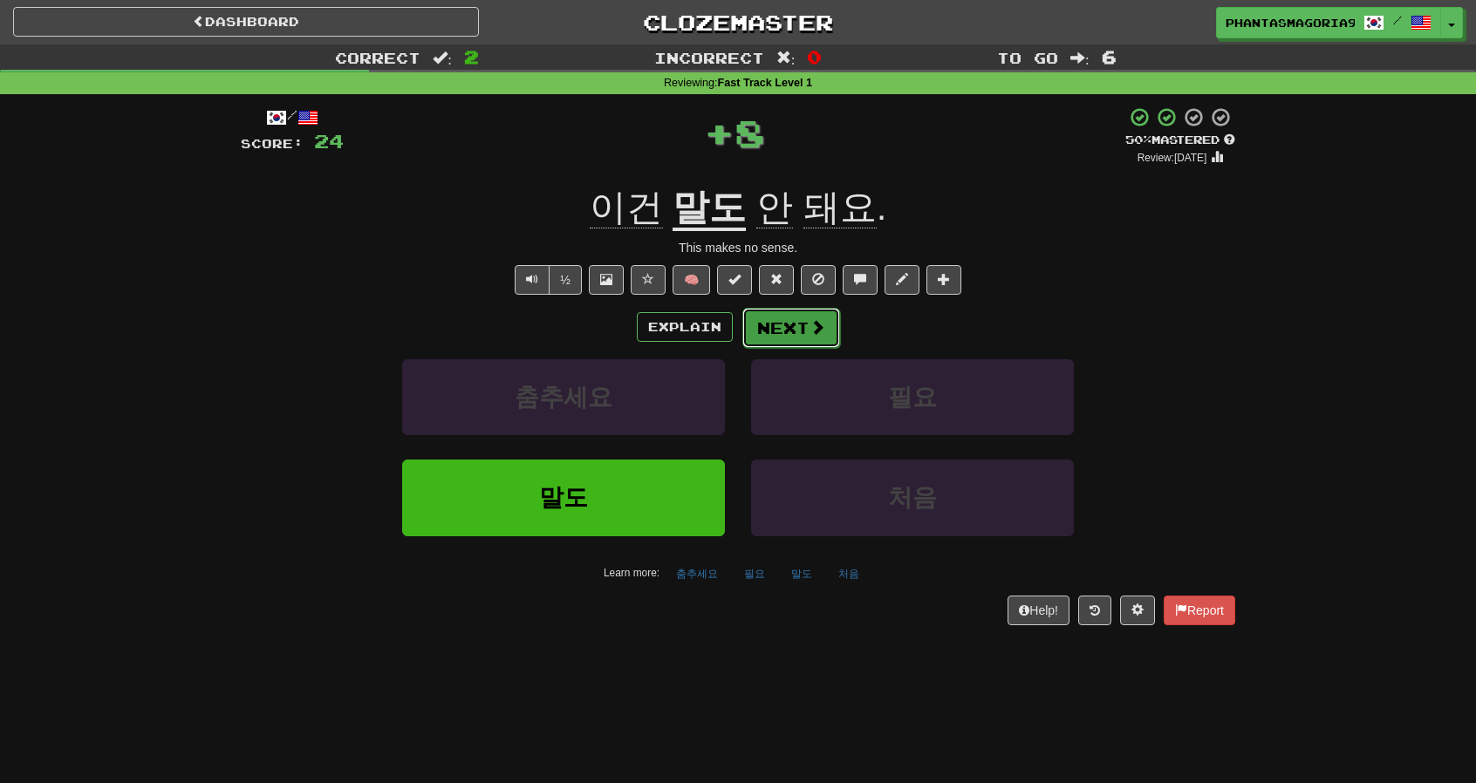
click at [775, 332] on button "Next" at bounding box center [791, 328] width 98 height 40
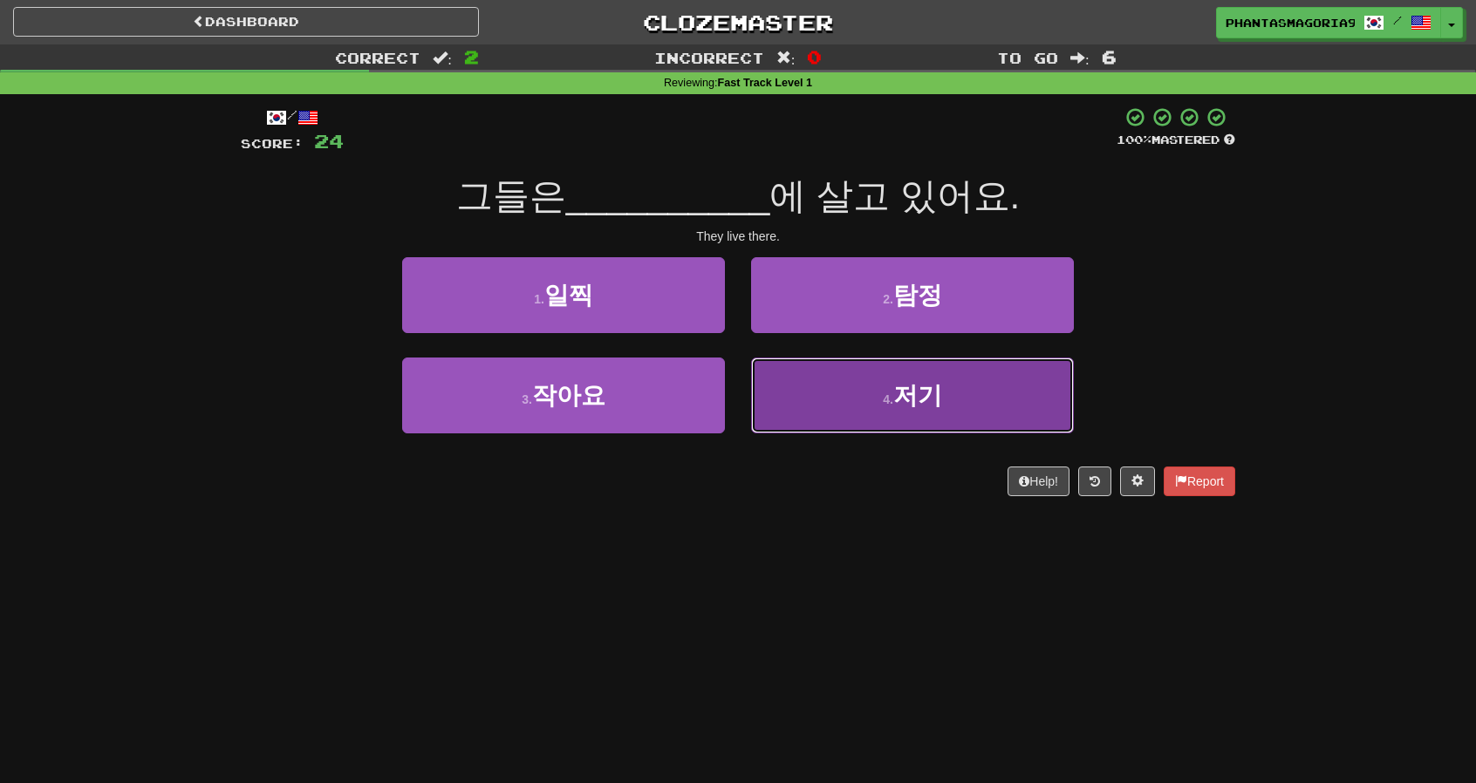
click at [816, 393] on button "4 . 저기" at bounding box center [912, 396] width 323 height 76
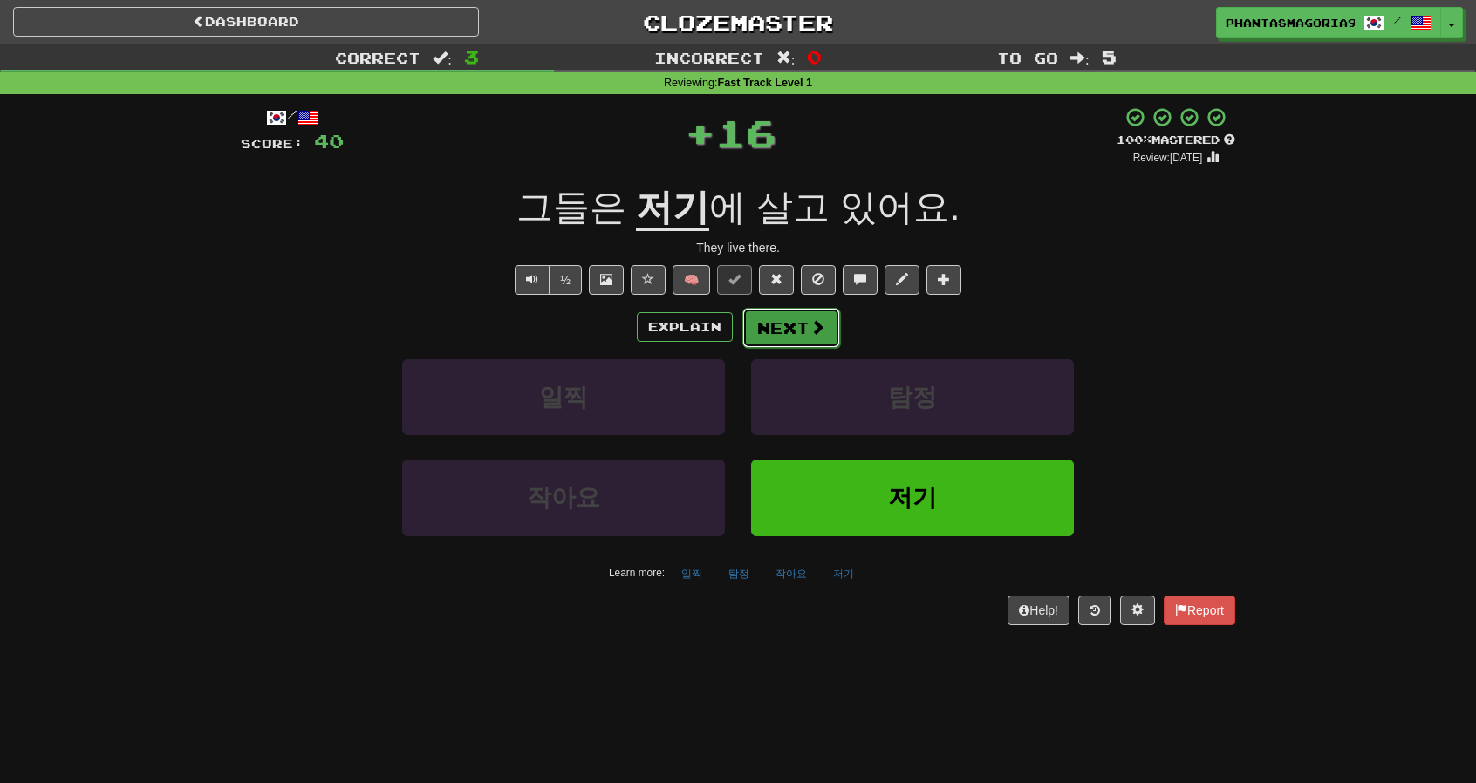
click at [778, 329] on button "Next" at bounding box center [791, 328] width 98 height 40
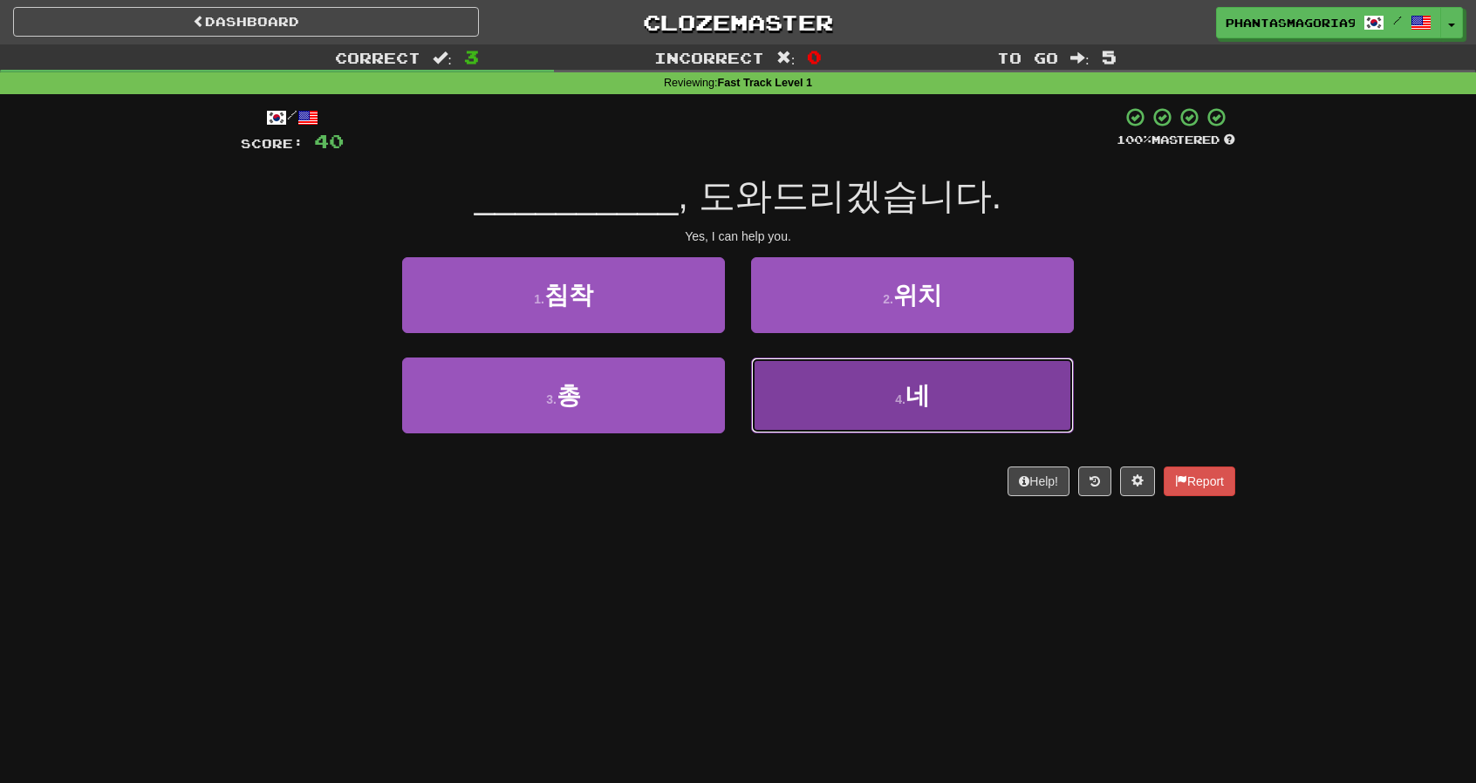
click at [759, 392] on button "4 . 네" at bounding box center [912, 396] width 323 height 76
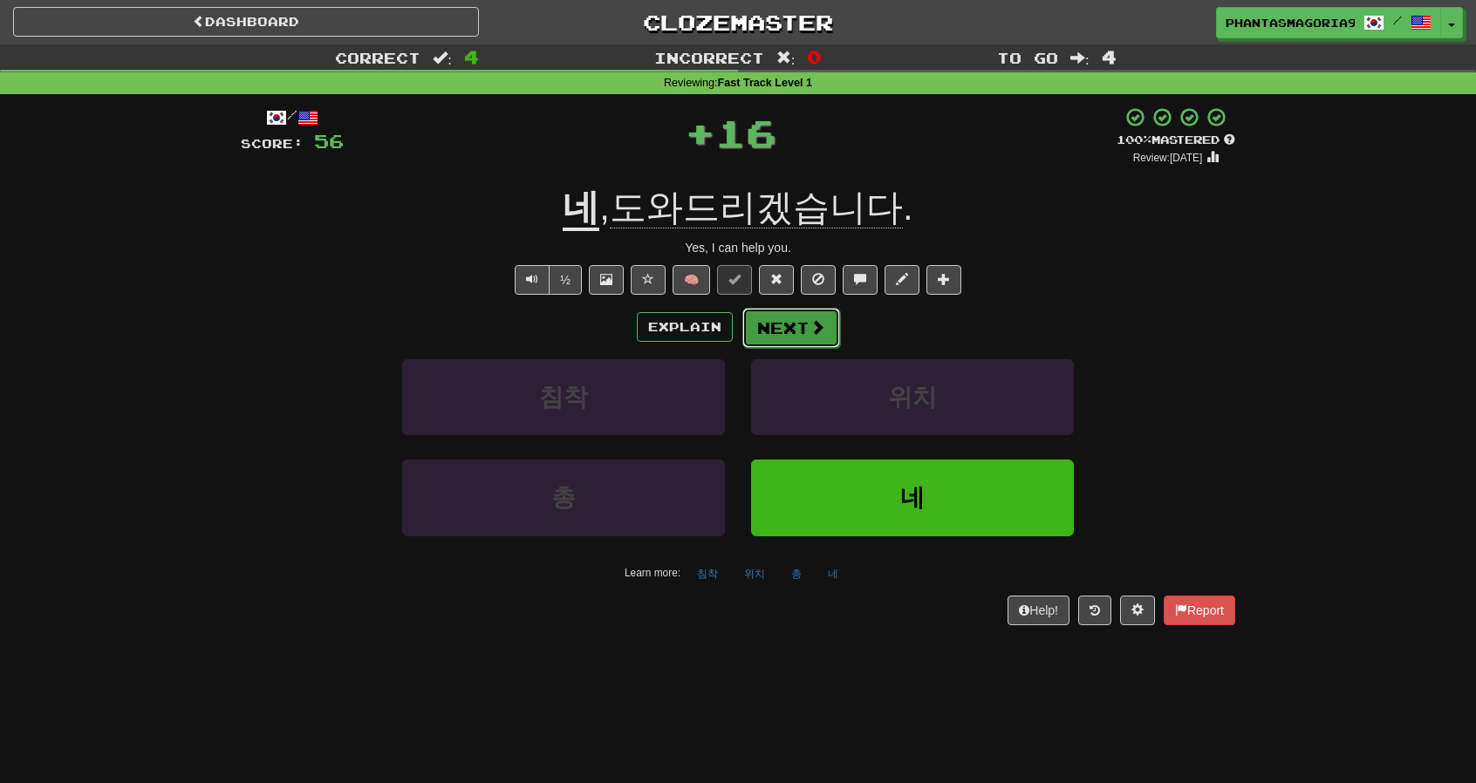
click at [787, 311] on button "Next" at bounding box center [791, 328] width 98 height 40
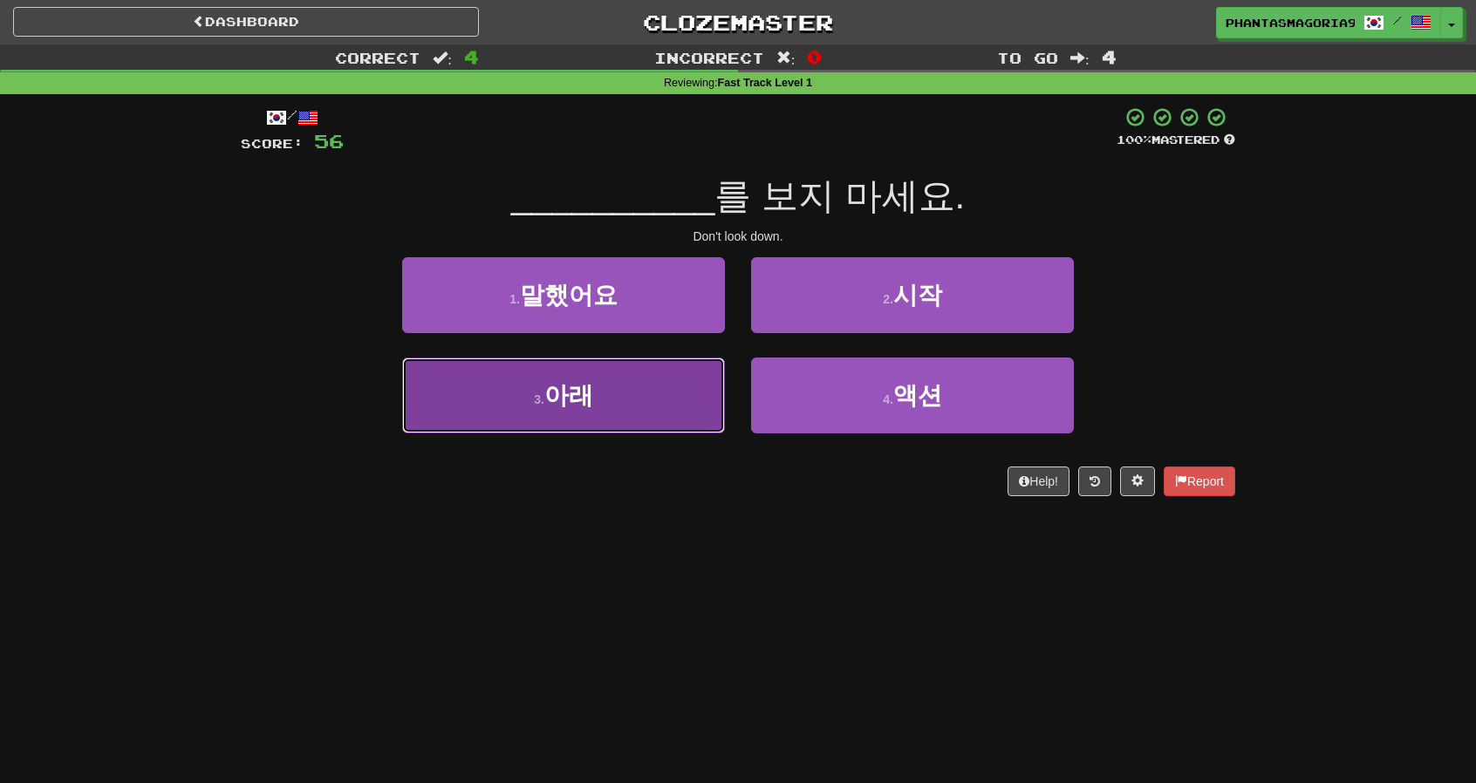
click at [698, 365] on button "3 . 아래" at bounding box center [563, 396] width 323 height 76
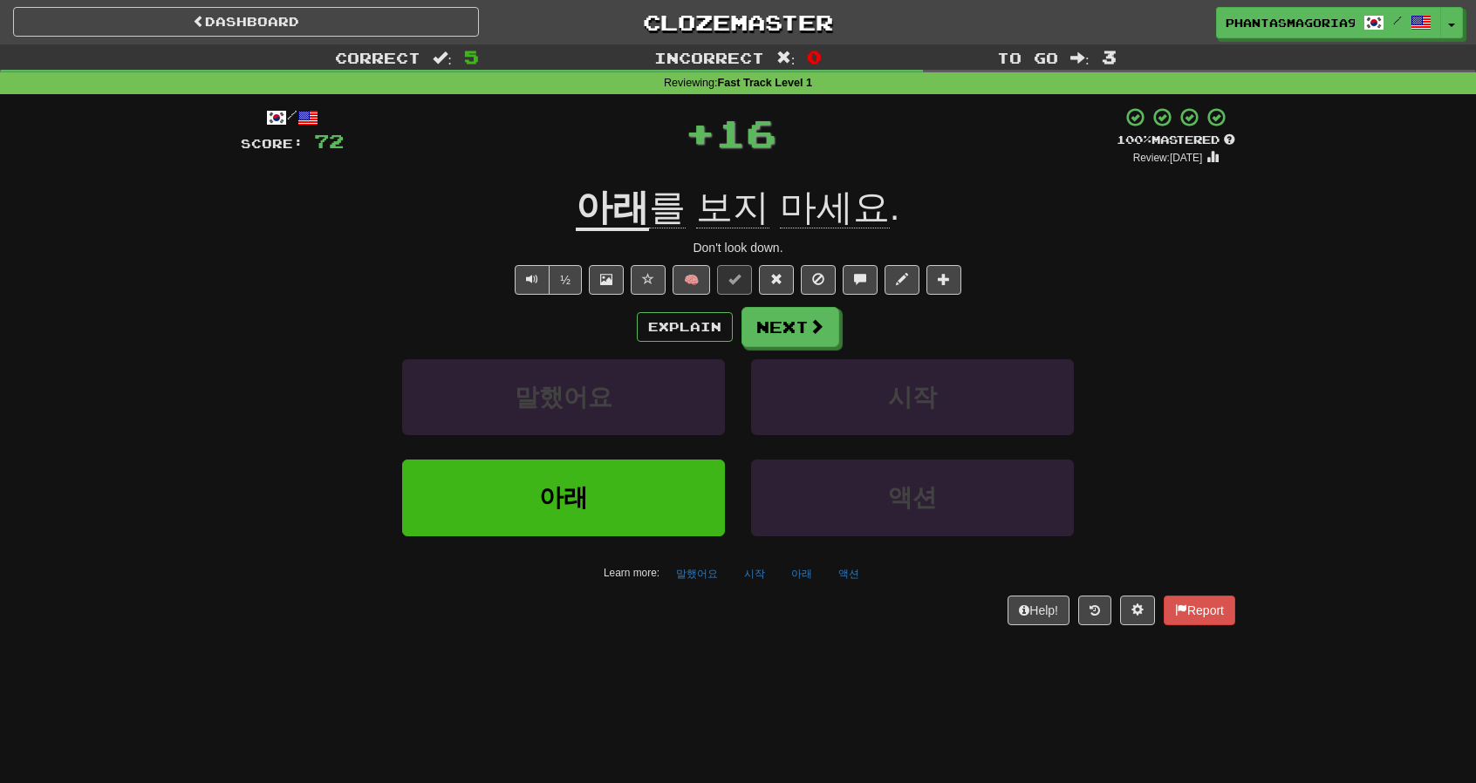
click at [775, 349] on div "Explain Next 말했어요 시작 아래 액션 Learn more: 말했어요 시작 아래 액션" at bounding box center [738, 447] width 994 height 280
click at [771, 340] on button "Next" at bounding box center [791, 328] width 98 height 40
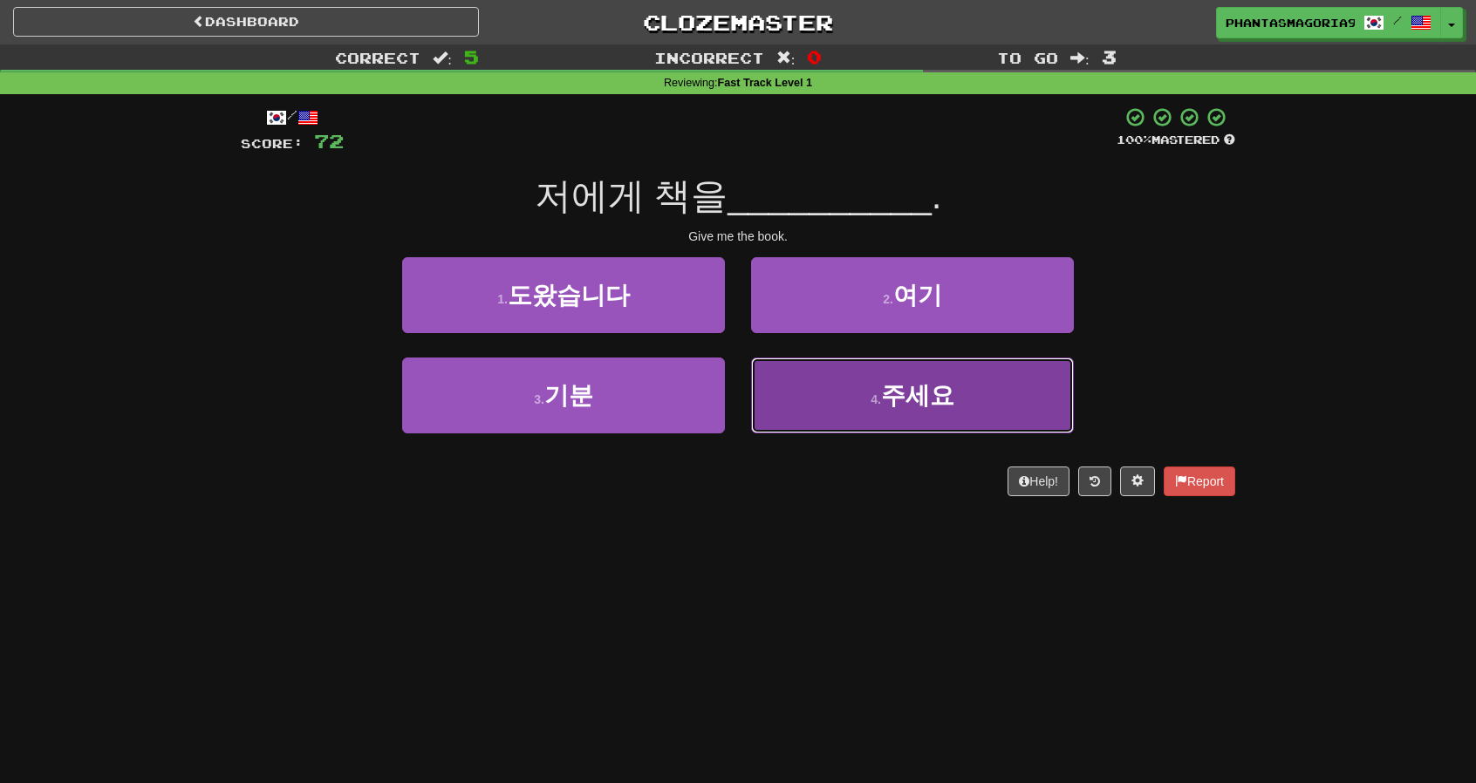
click at [833, 379] on button "4 . 주세요" at bounding box center [912, 396] width 323 height 76
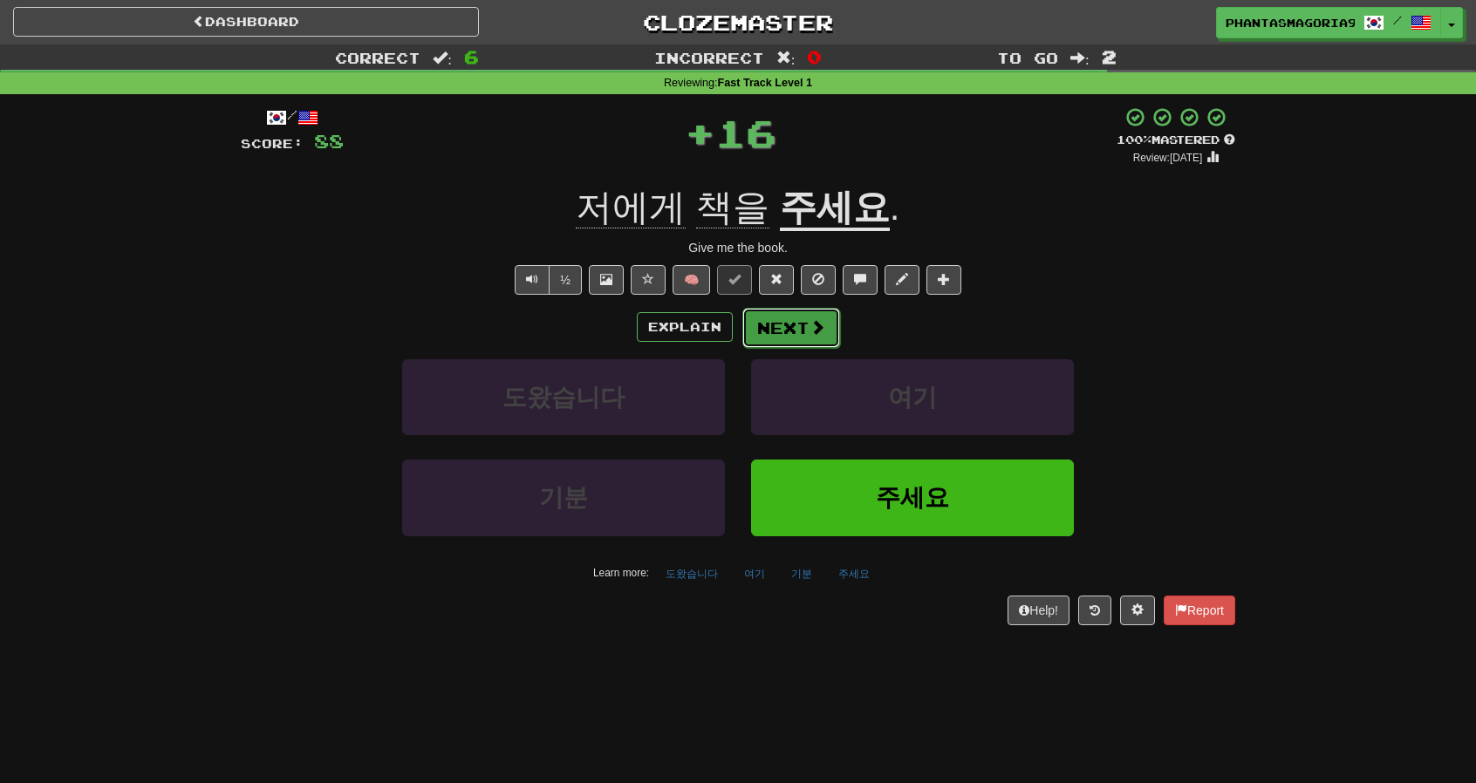
click at [785, 331] on button "Next" at bounding box center [791, 328] width 98 height 40
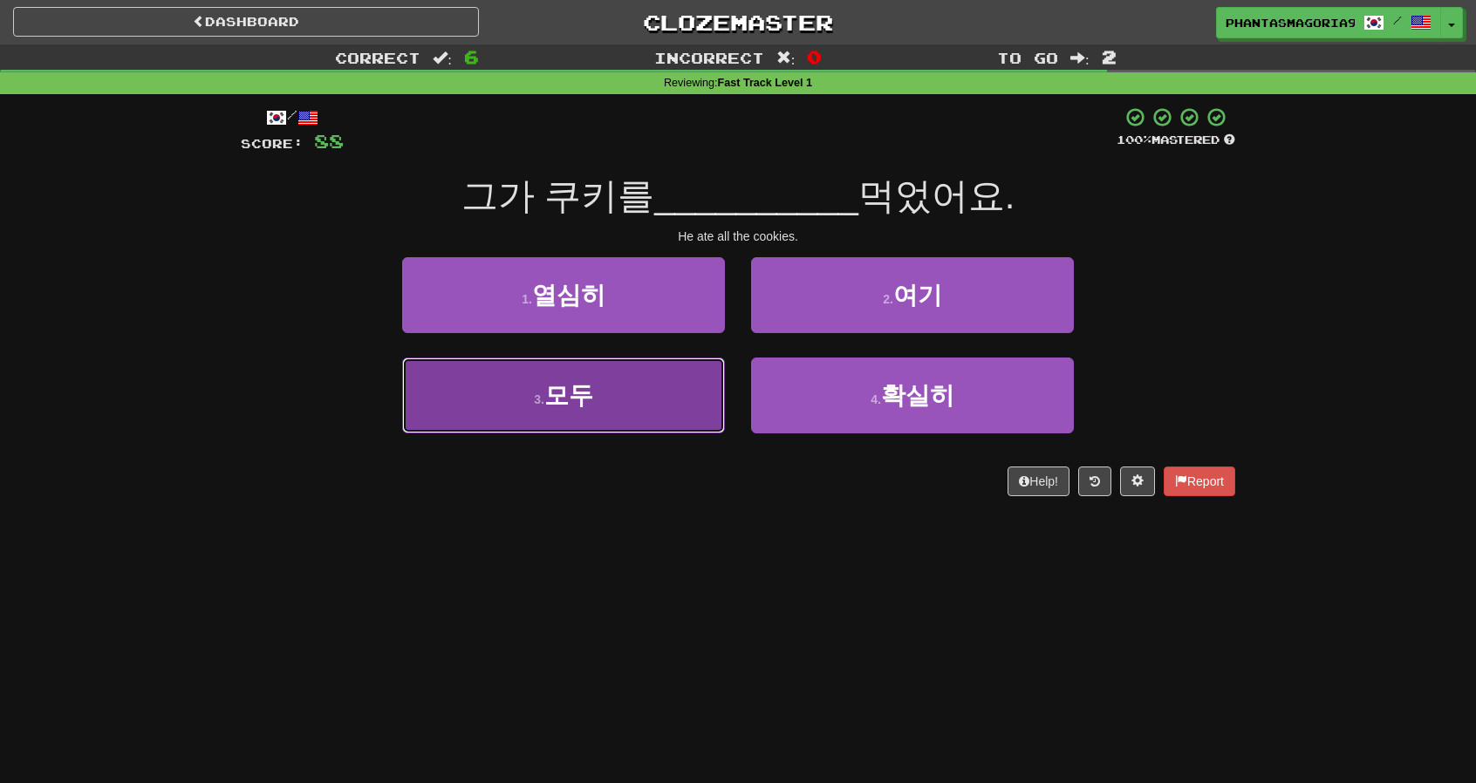
click at [693, 384] on button "3 . 모두" at bounding box center [563, 396] width 323 height 76
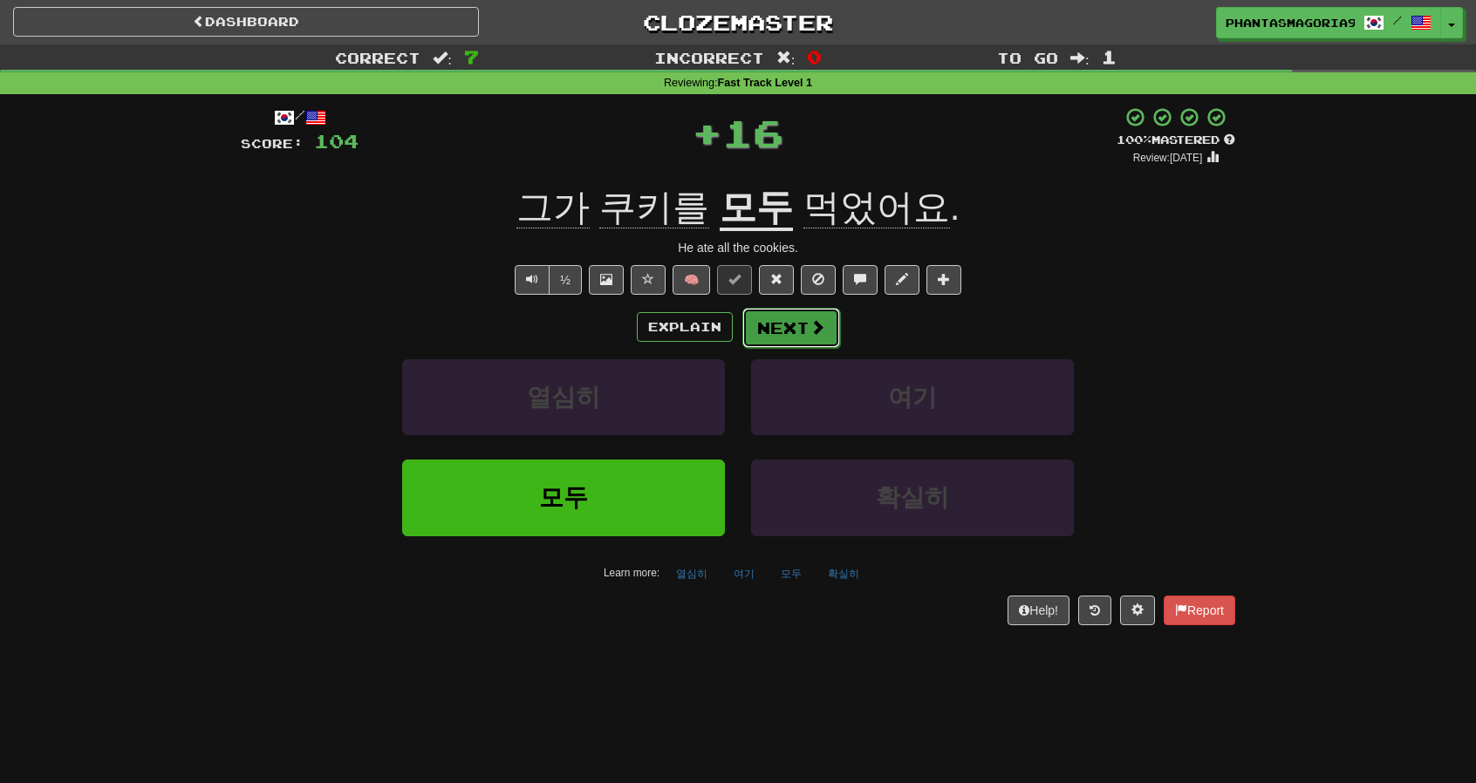
click at [775, 345] on button "Next" at bounding box center [791, 328] width 98 height 40
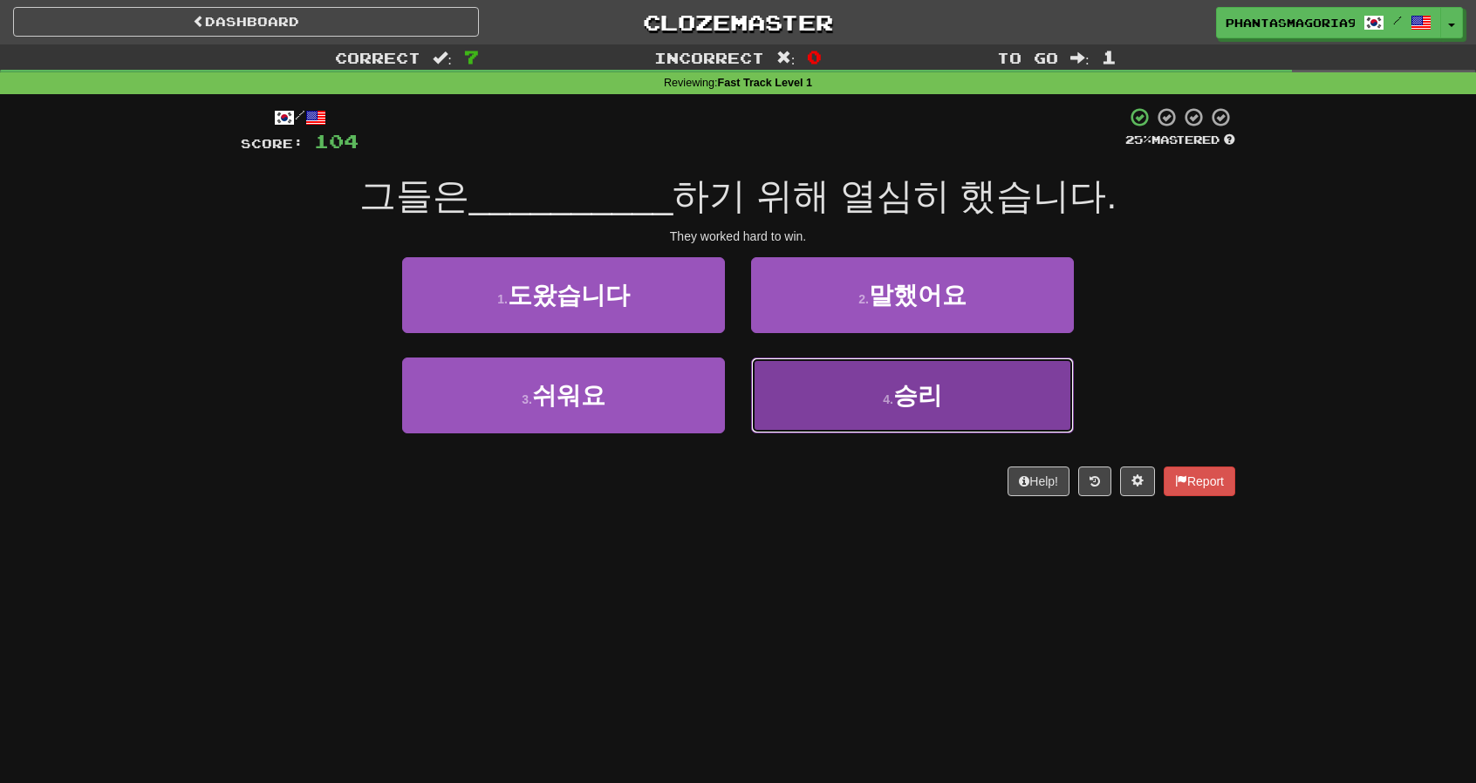
click at [790, 381] on button "4 . 승리" at bounding box center [912, 396] width 323 height 76
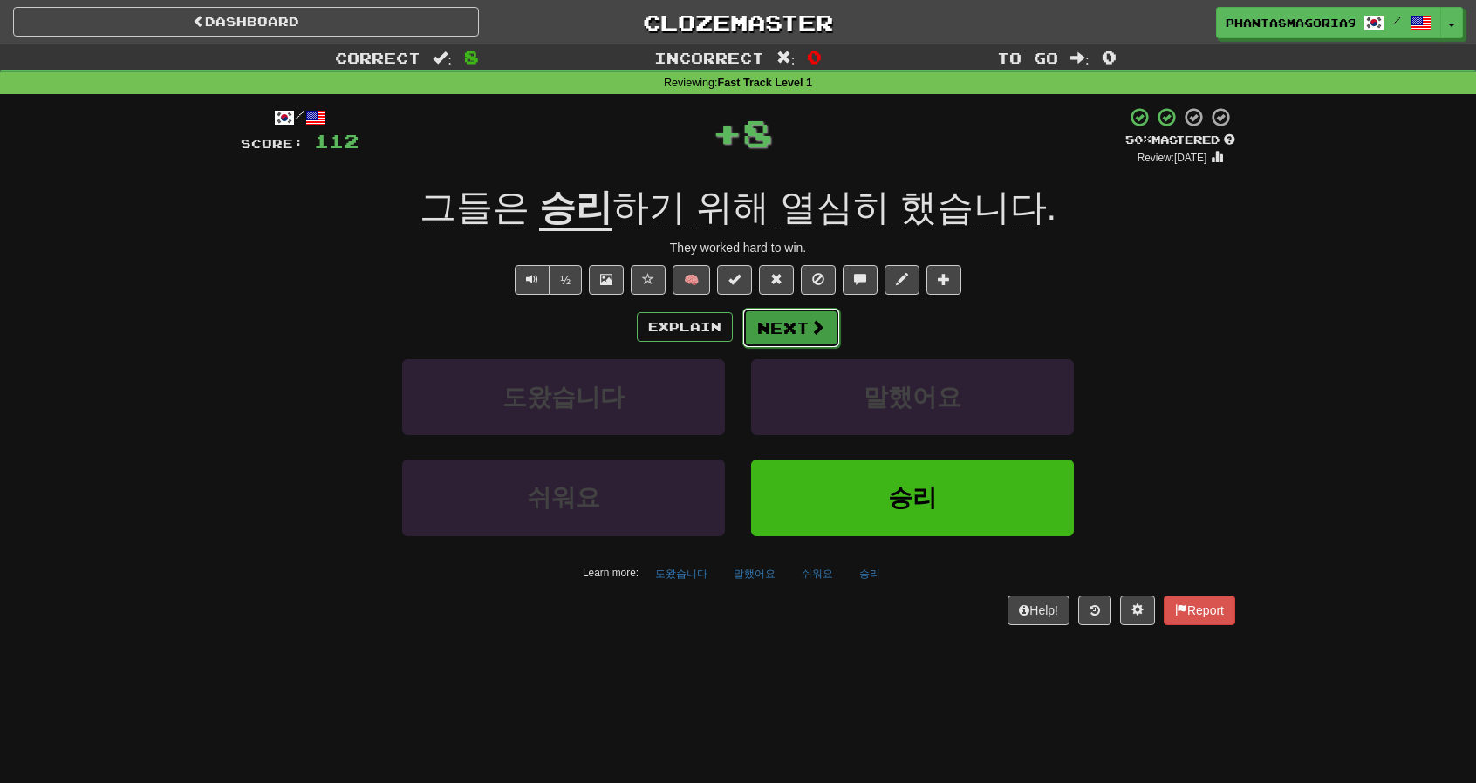
click at [771, 327] on button "Next" at bounding box center [791, 328] width 98 height 40
